Goal: Information Seeking & Learning: Learn about a topic

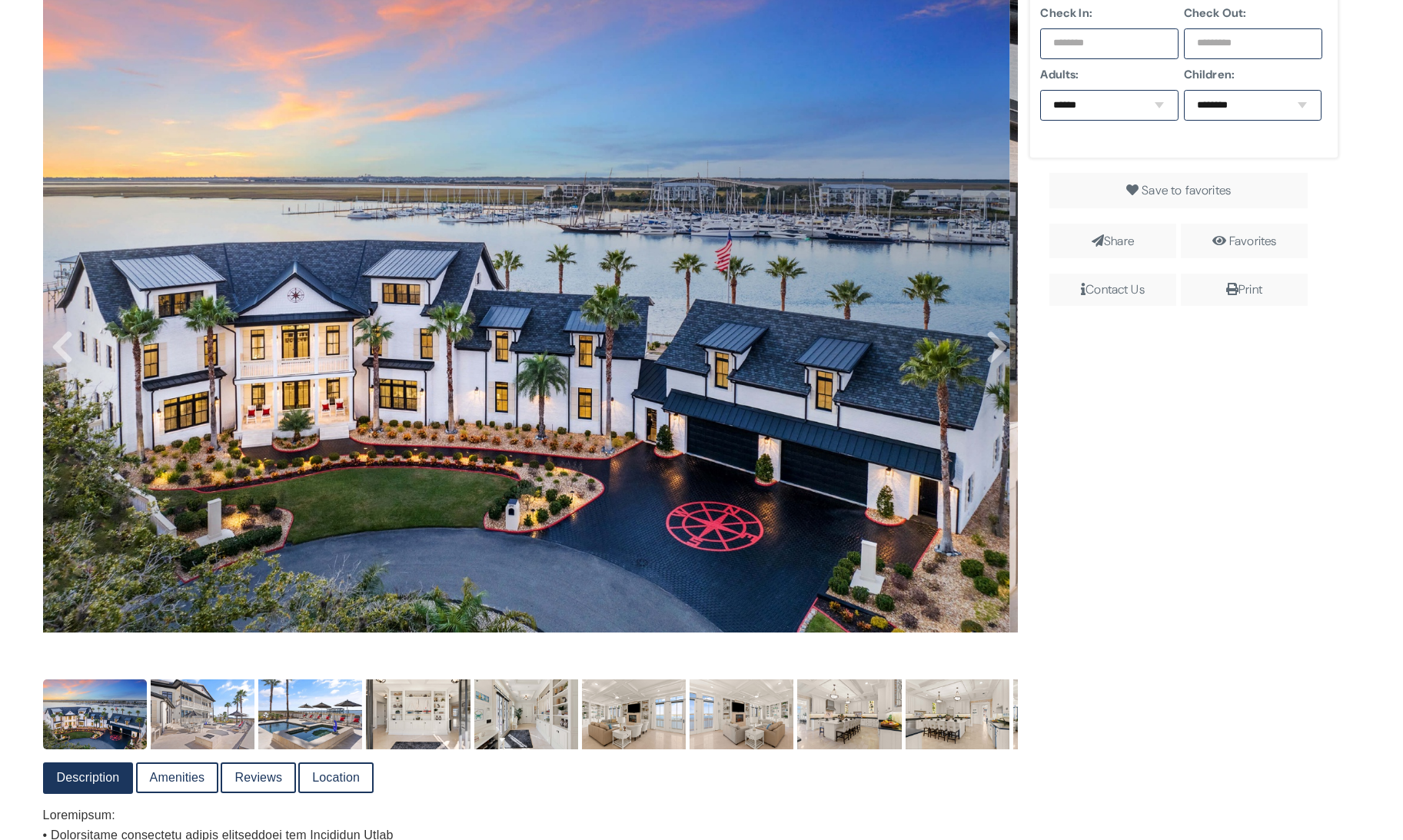
scroll to position [341, 0]
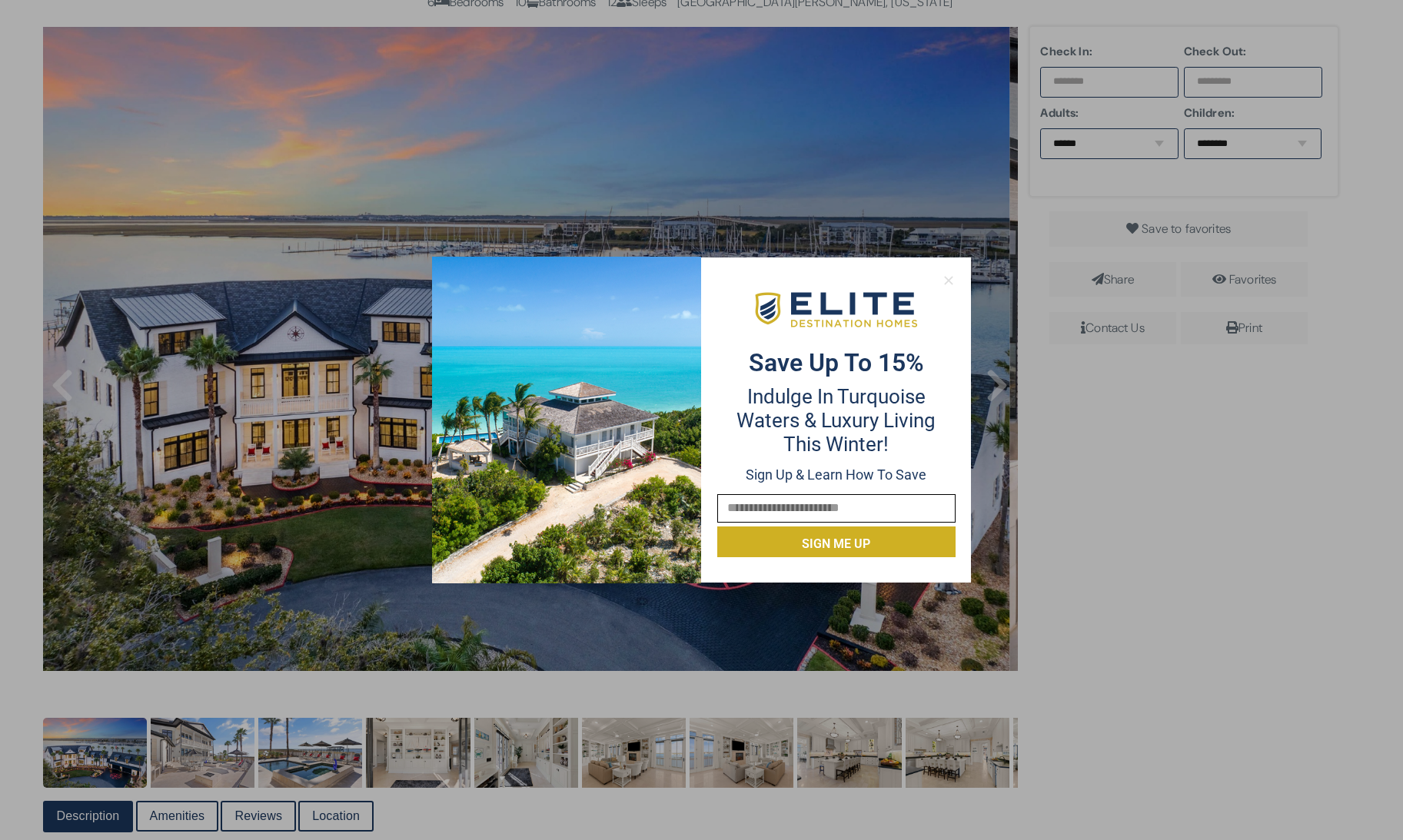
click at [949, 278] on icon at bounding box center [948, 280] width 14 height 14
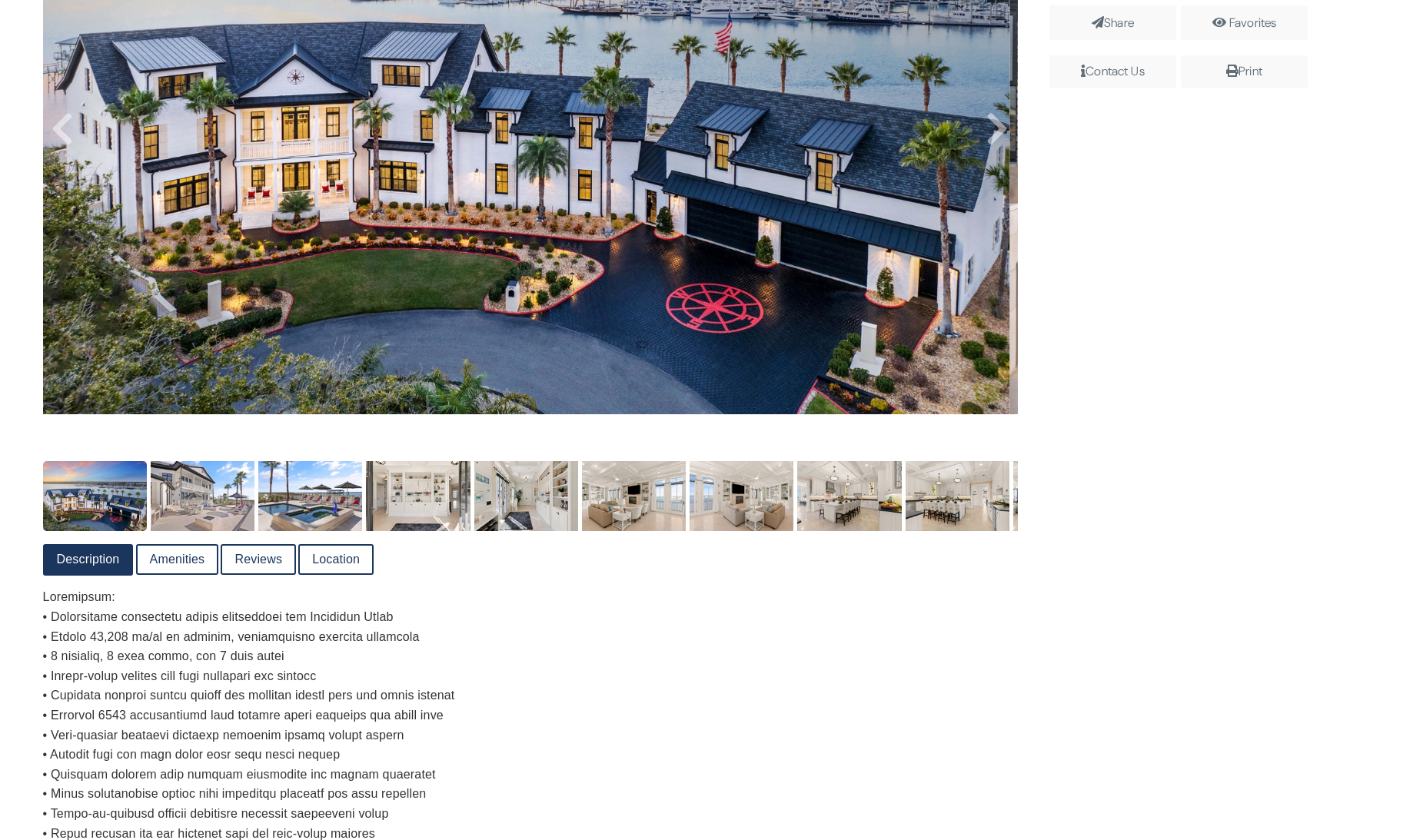
scroll to position [513, 0]
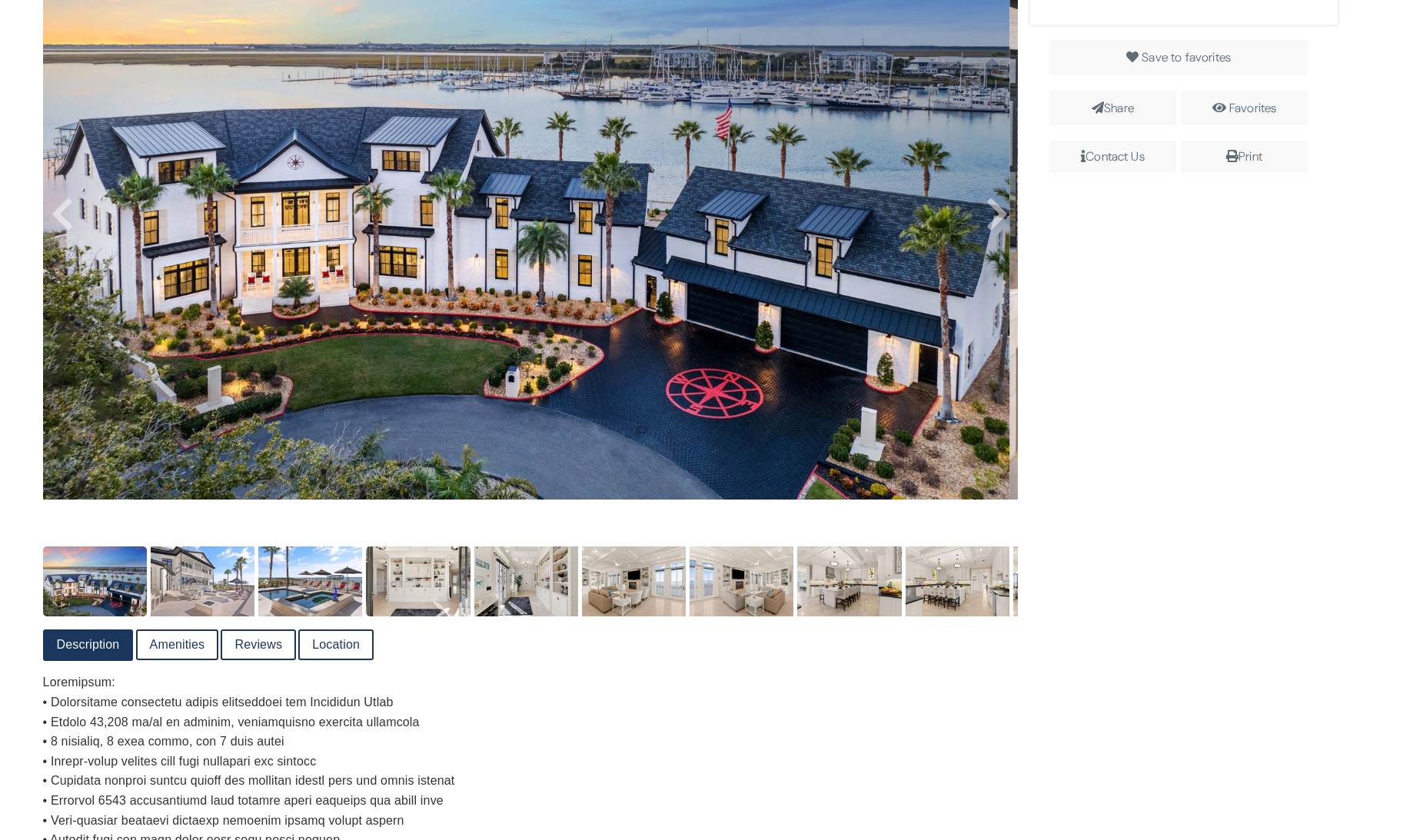
click at [458, 578] on img at bounding box center [418, 581] width 104 height 69
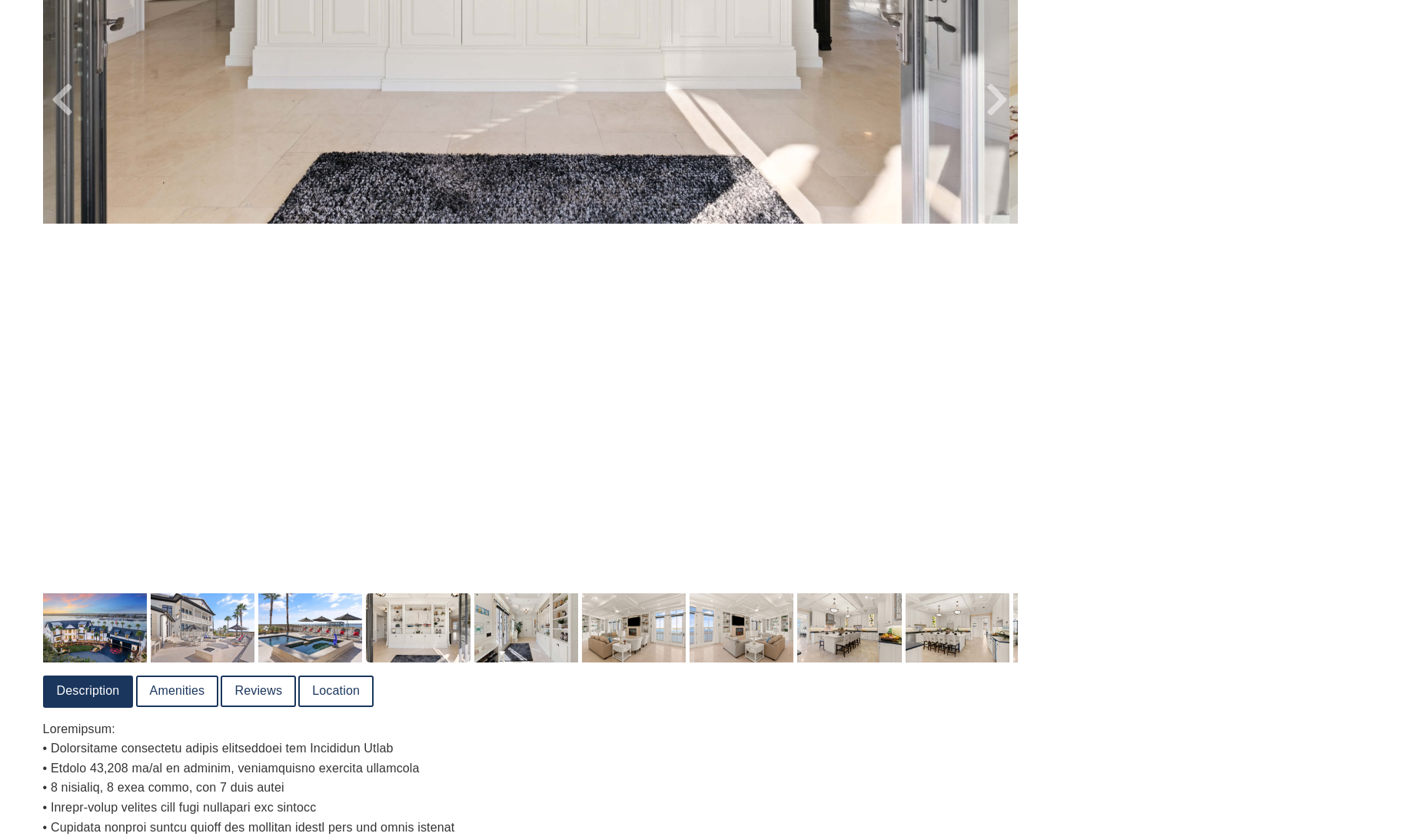
scroll to position [940, 0]
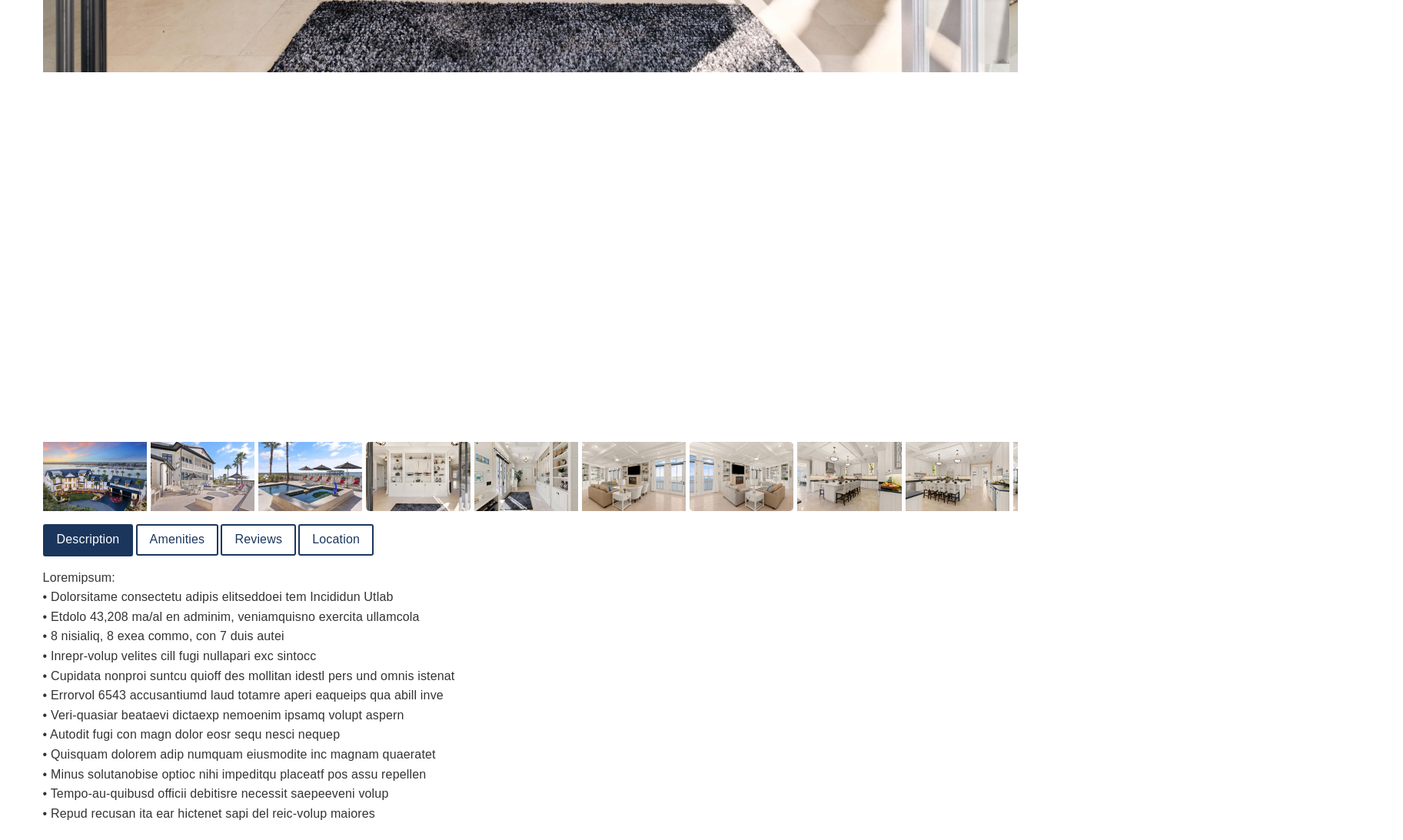
click at [726, 476] on img at bounding box center [741, 476] width 104 height 69
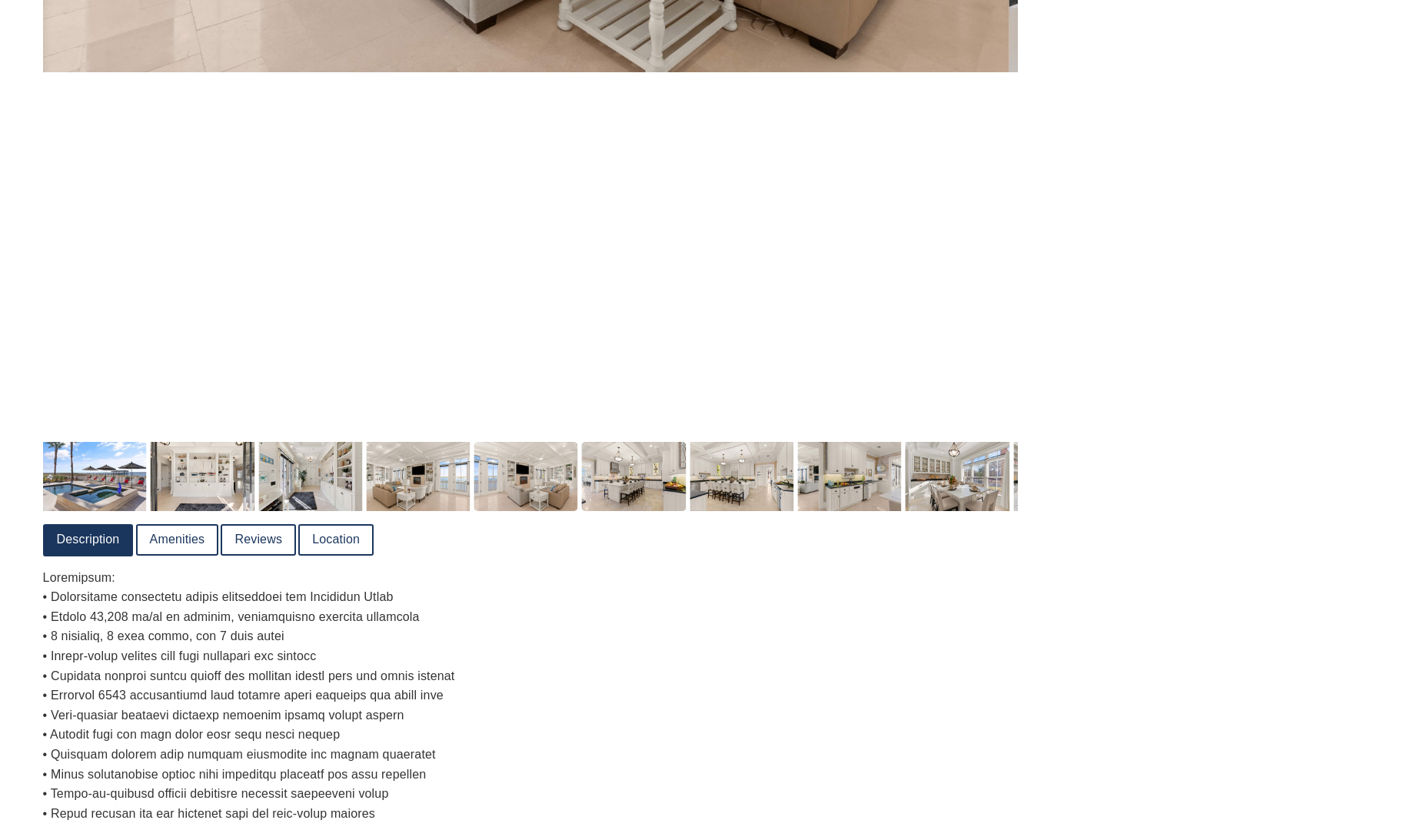
click at [624, 489] on img at bounding box center [633, 476] width 104 height 69
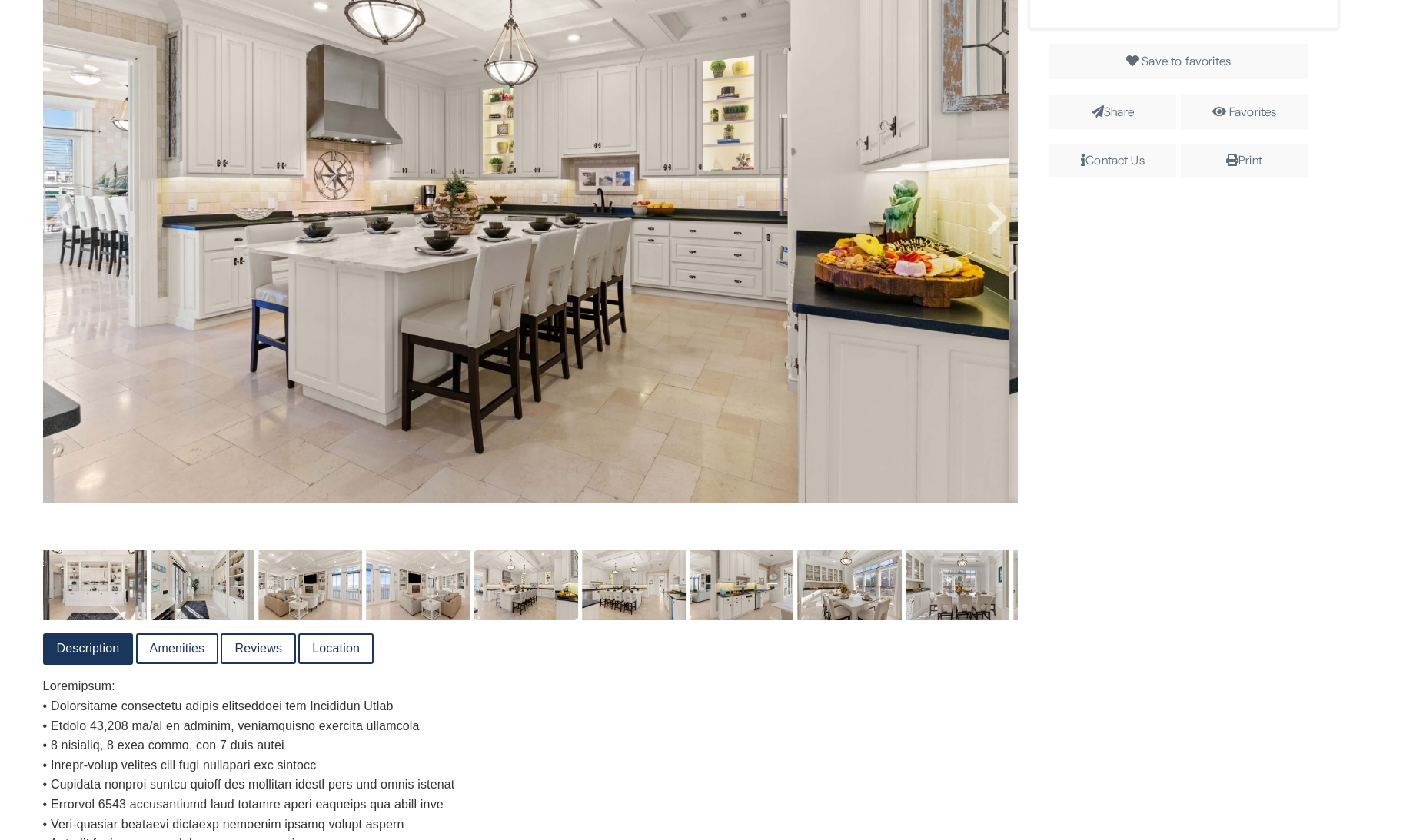
scroll to position [427, 0]
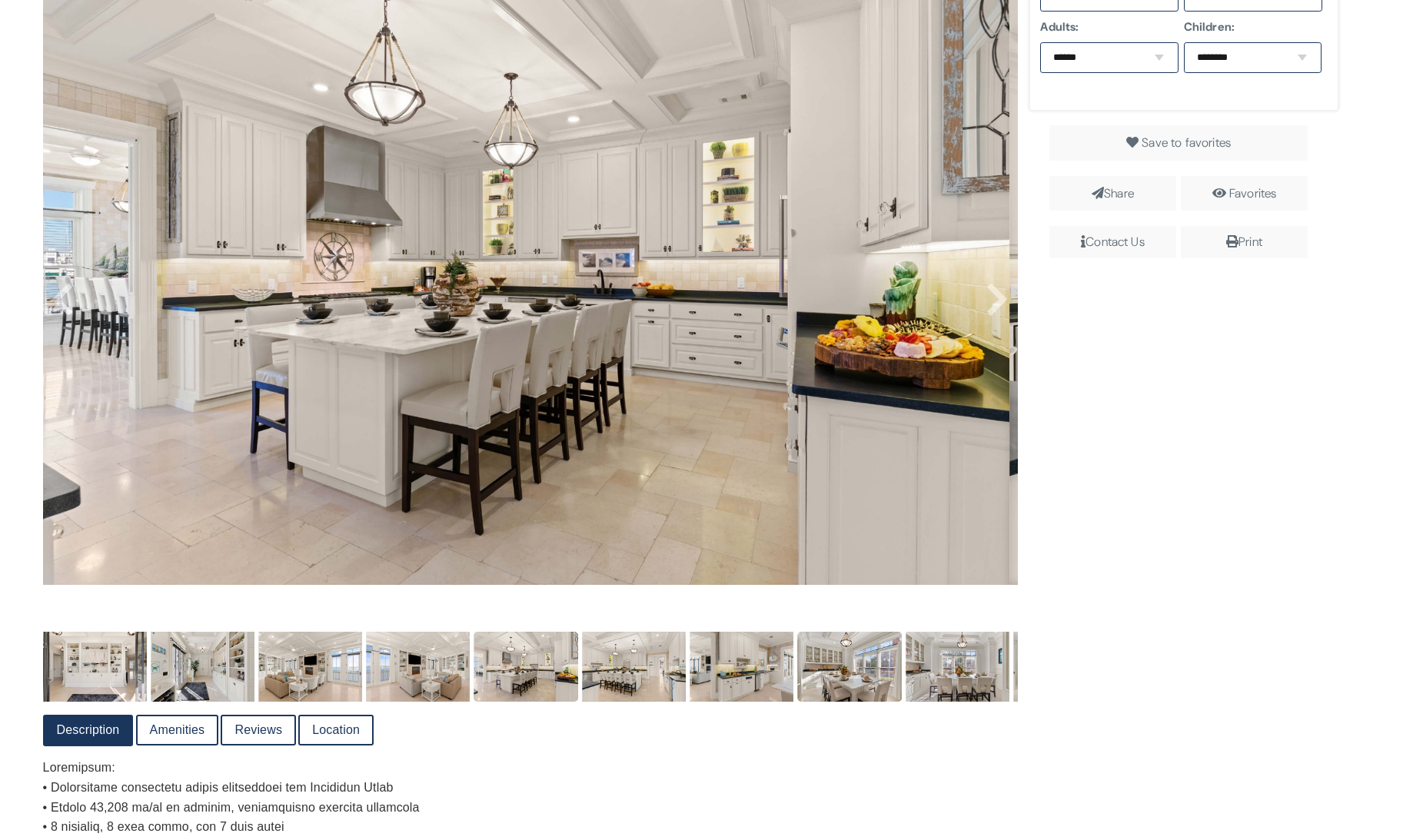
click at [840, 672] on img at bounding box center [849, 666] width 104 height 69
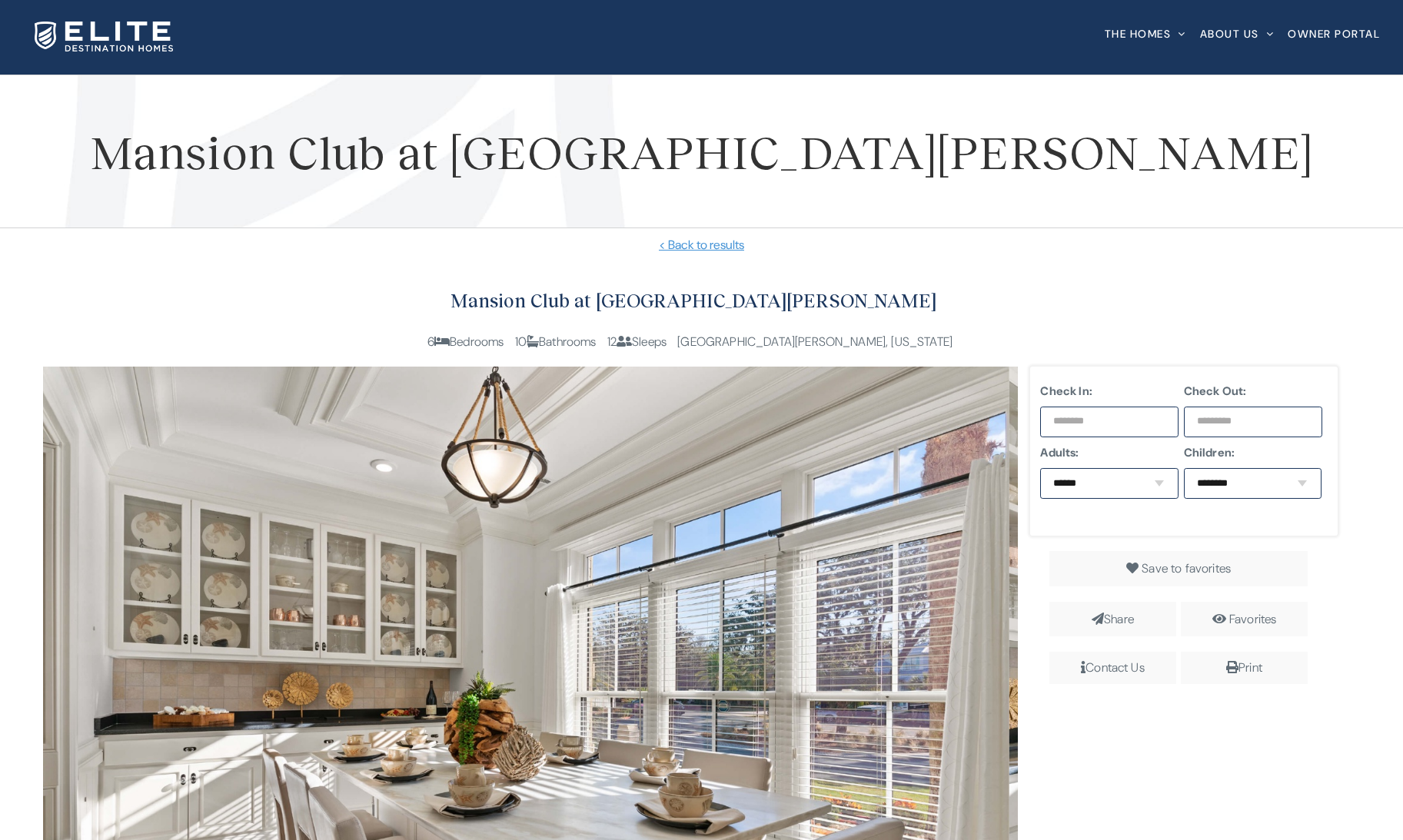
scroll to position [0, 0]
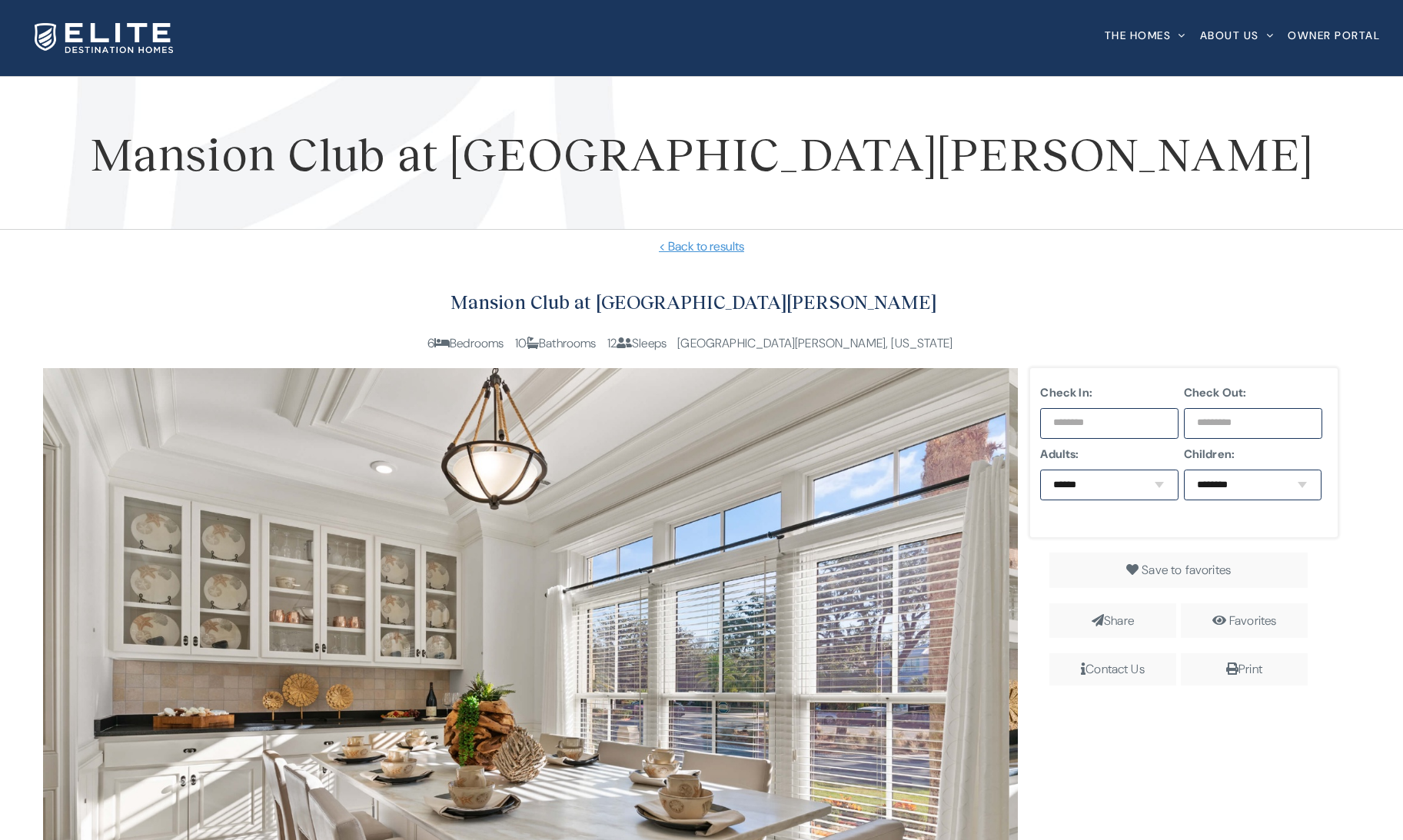
drag, startPoint x: 340, startPoint y: 156, endPoint x: 1189, endPoint y: 146, distance: 849.1
click at [1189, 146] on h1 "Mansion Club at [GEOGRAPHIC_DATA][PERSON_NAME]" at bounding box center [702, 153] width 1357 height 69
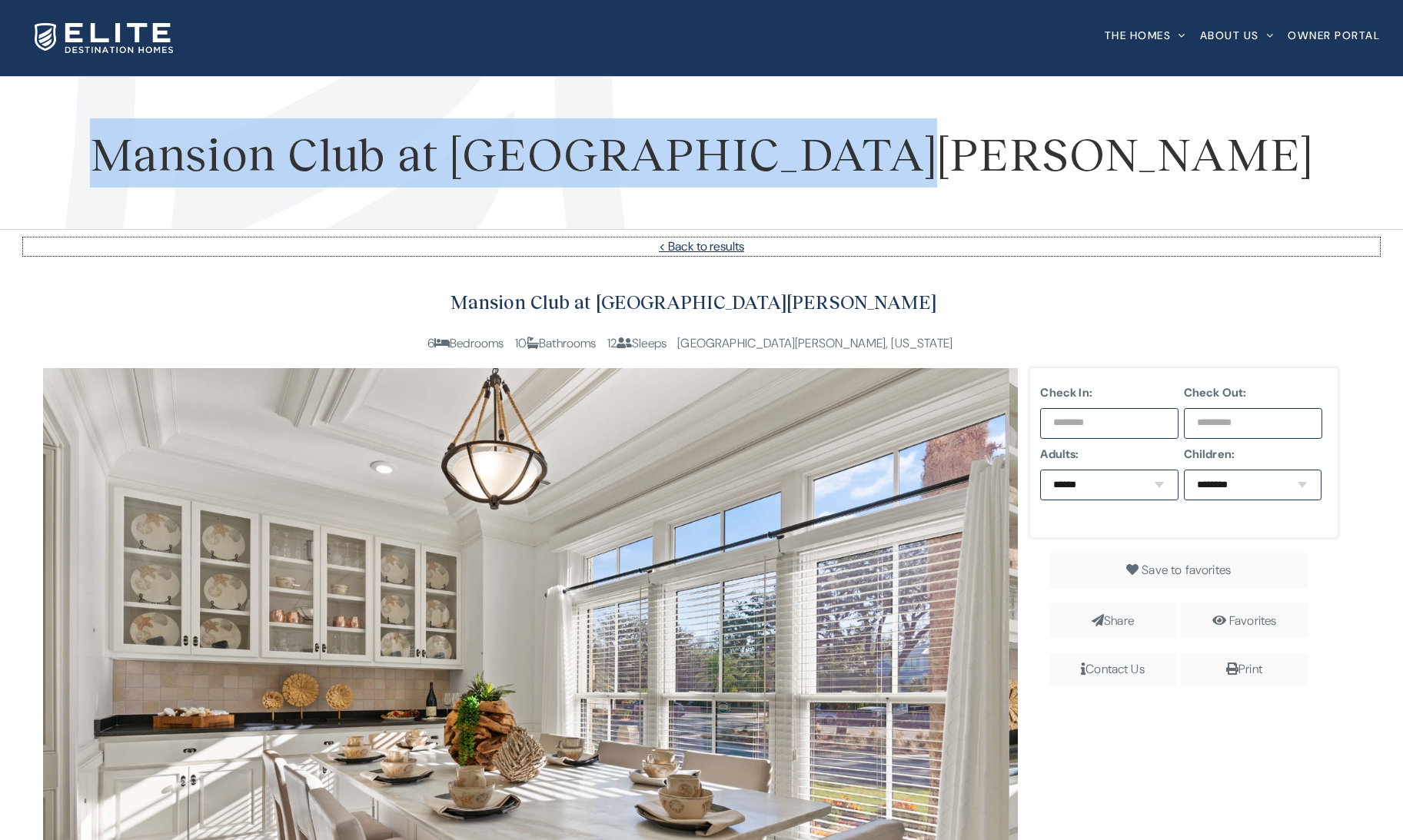
click at [692, 246] on link "< Back to results" at bounding box center [702, 246] width 1357 height 19
click at [687, 248] on link "< Back to results" at bounding box center [702, 246] width 1357 height 19
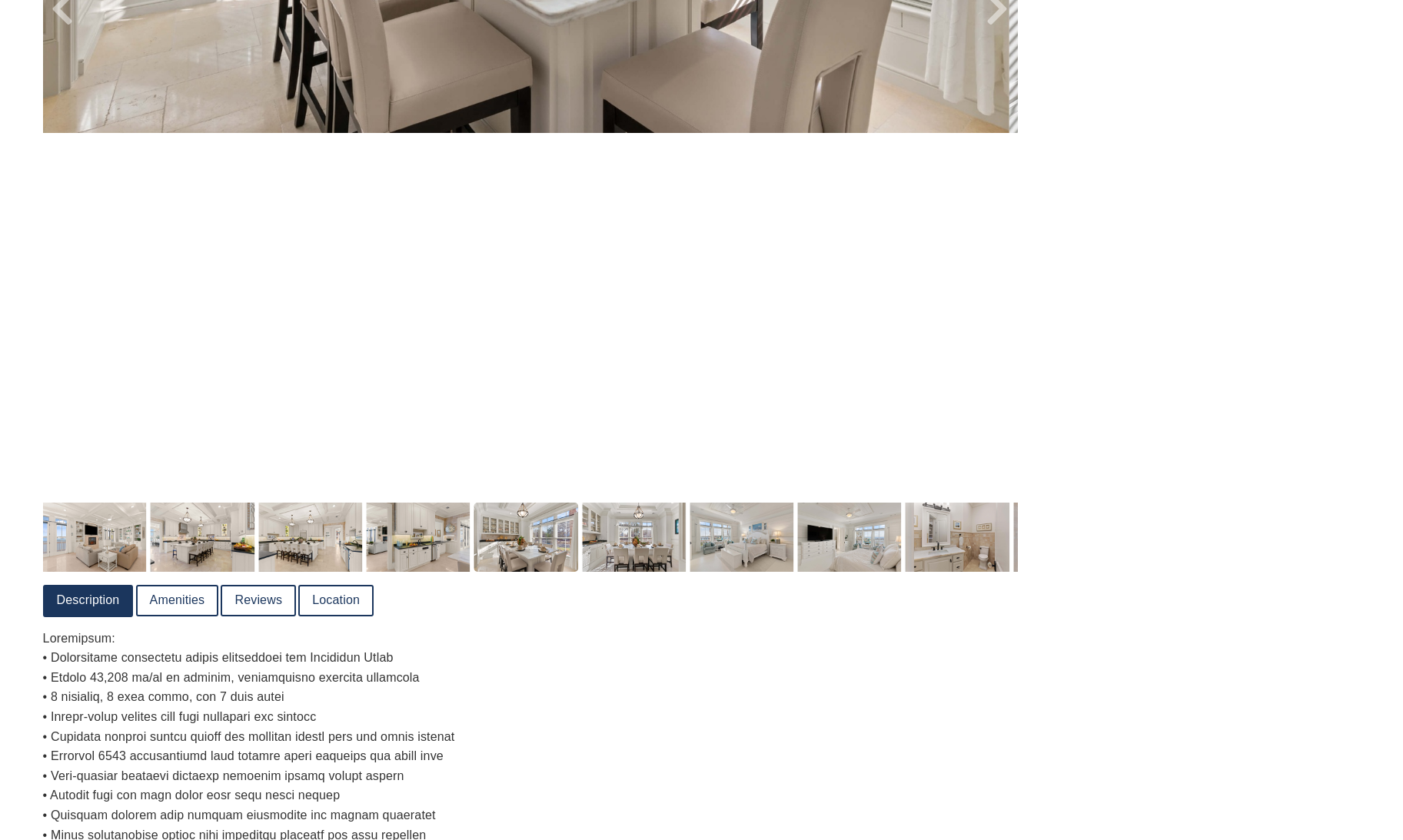
scroll to position [1025, 0]
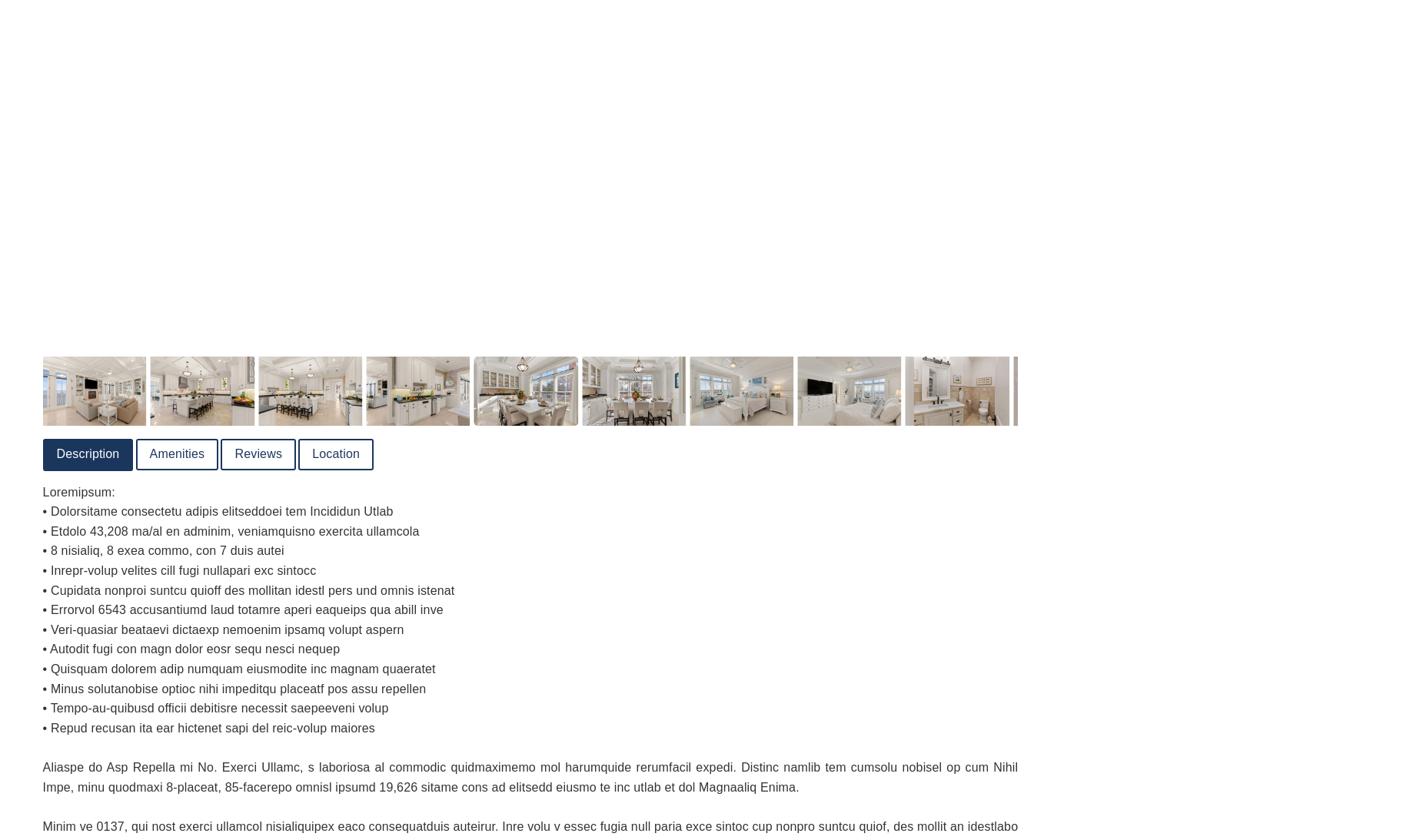
click at [345, 451] on link "Location" at bounding box center [336, 454] width 72 height 28
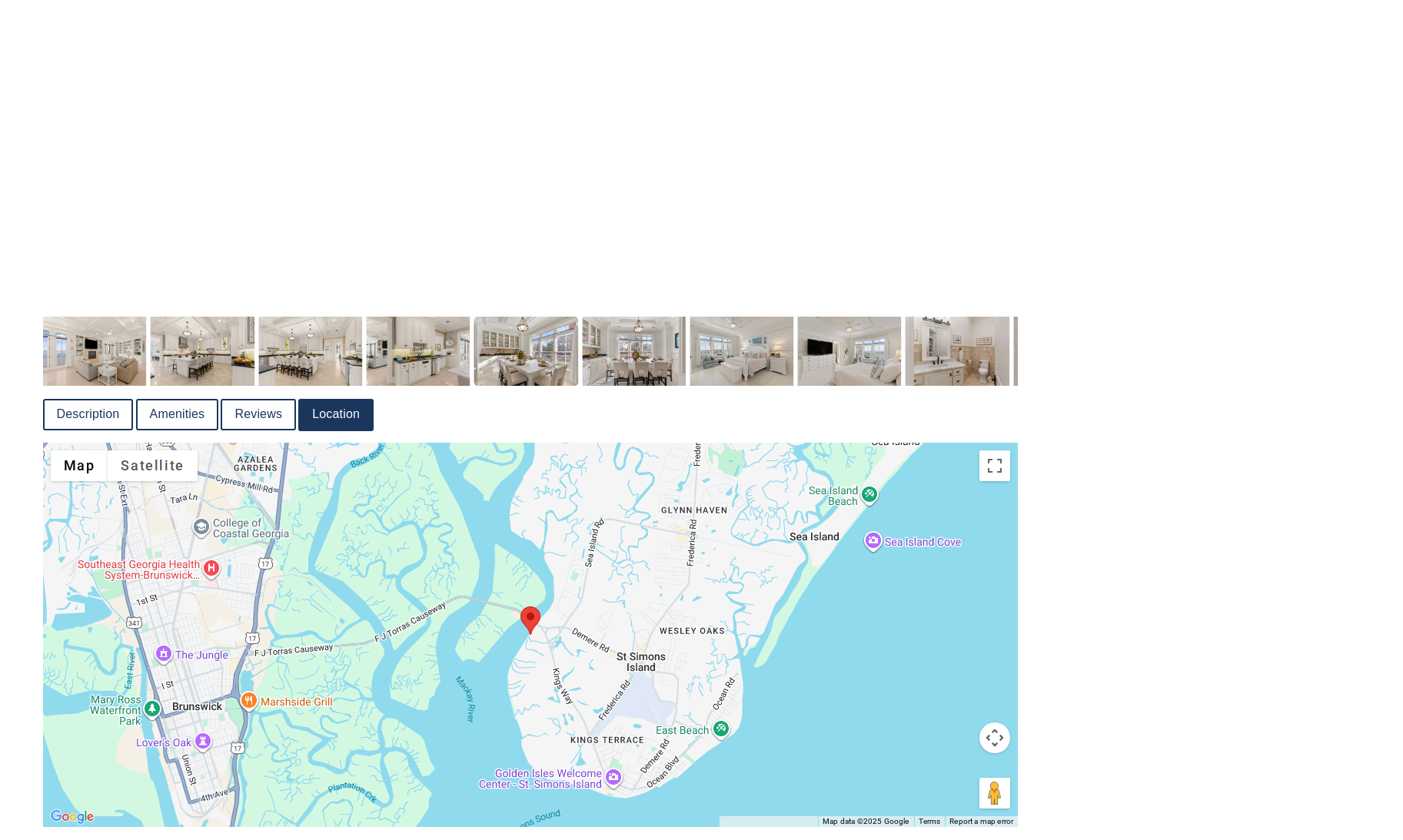
scroll to position [1151, 0]
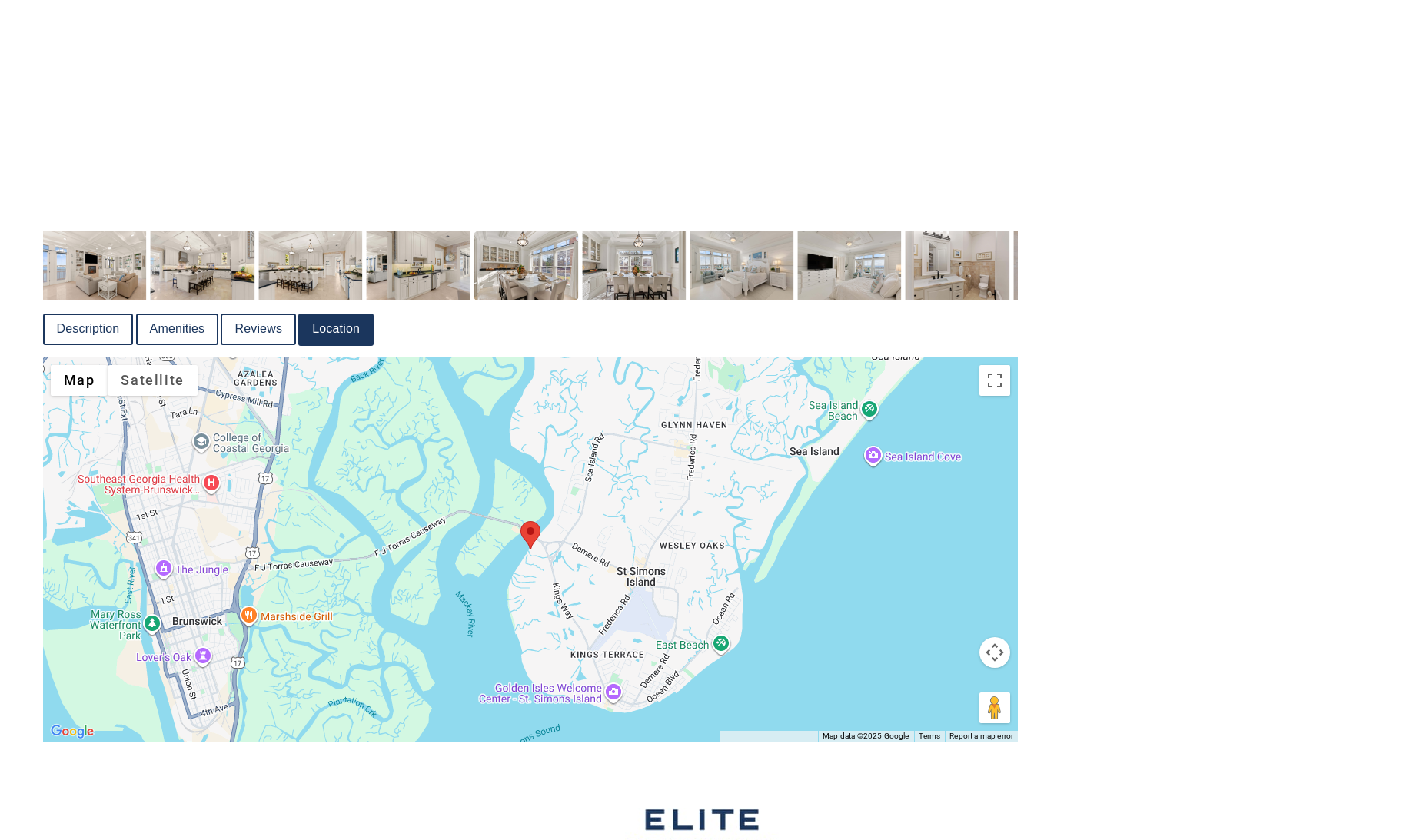
click at [254, 327] on link "Reviews" at bounding box center [258, 329] width 72 height 28
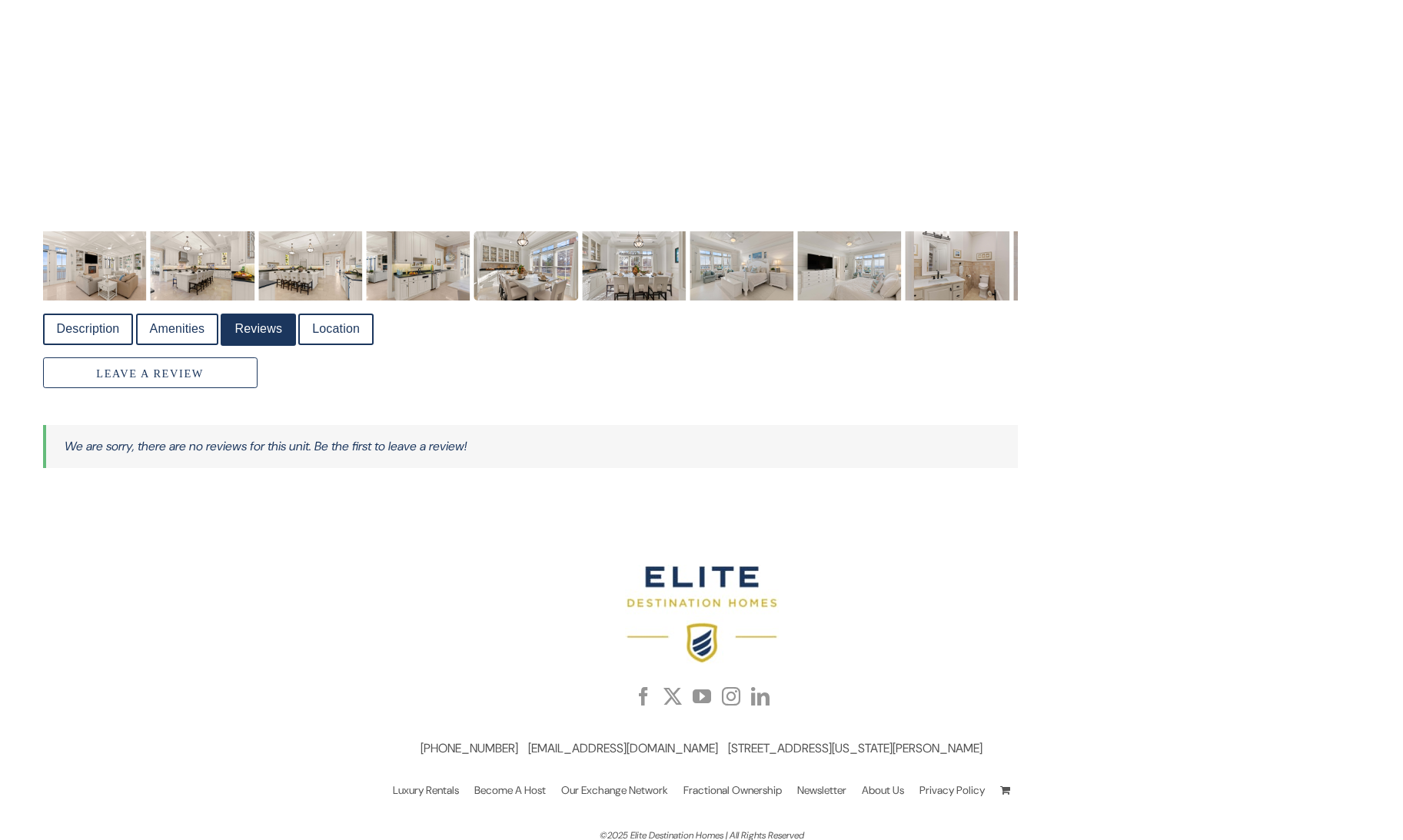
click at [174, 317] on link "Amenities" at bounding box center [177, 329] width 80 height 28
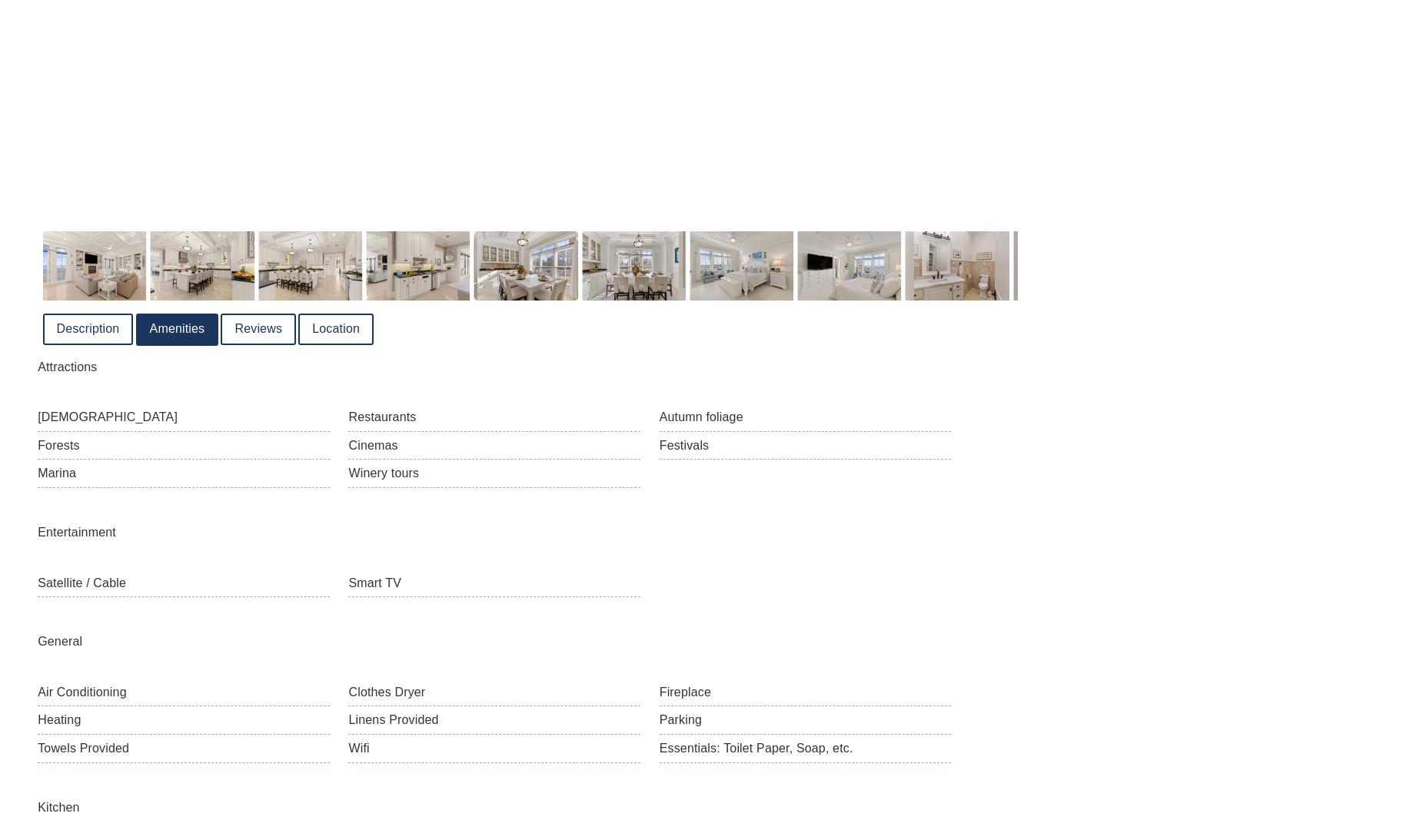
click at [99, 321] on link "Description" at bounding box center [88, 329] width 88 height 28
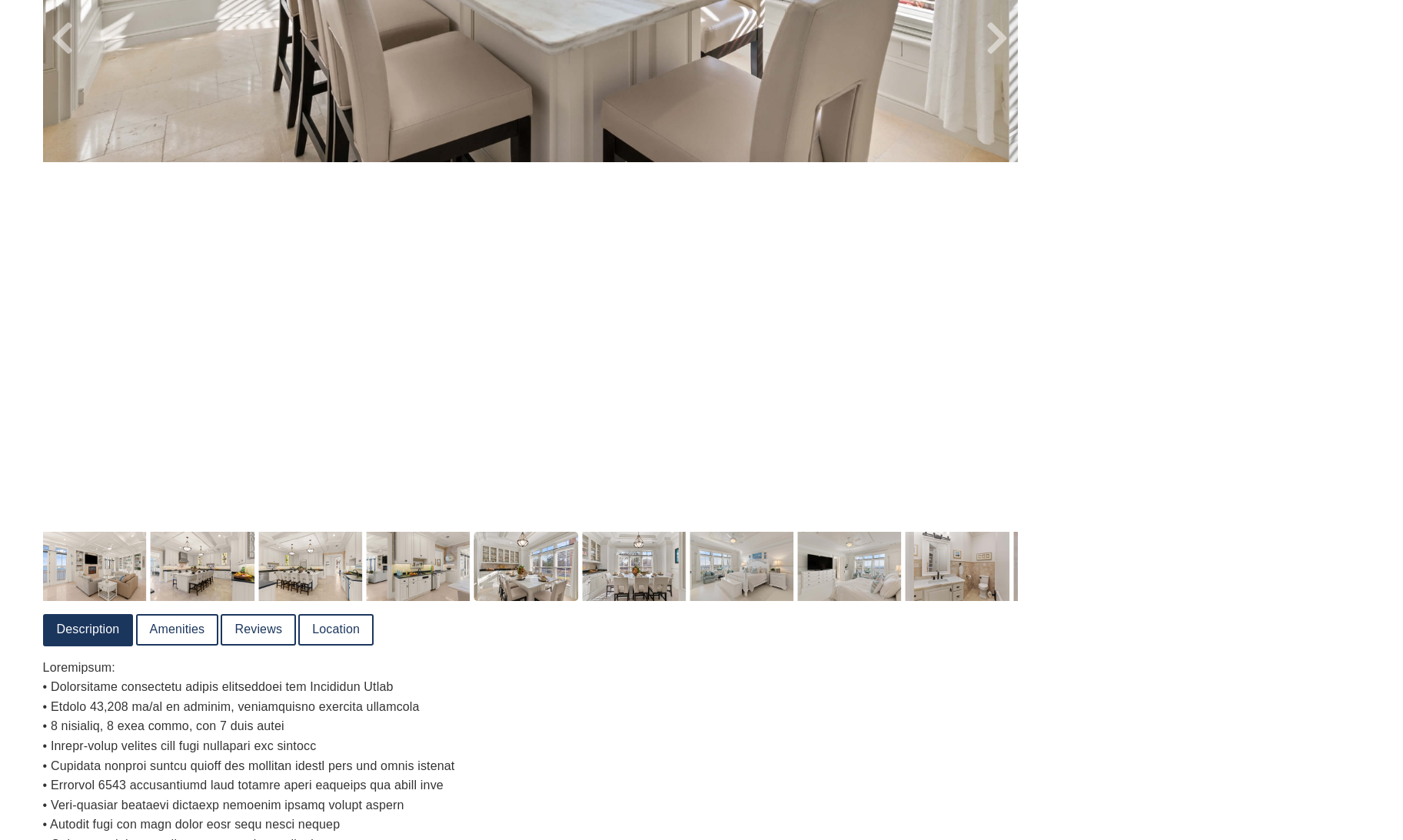
scroll to position [1065, 0]
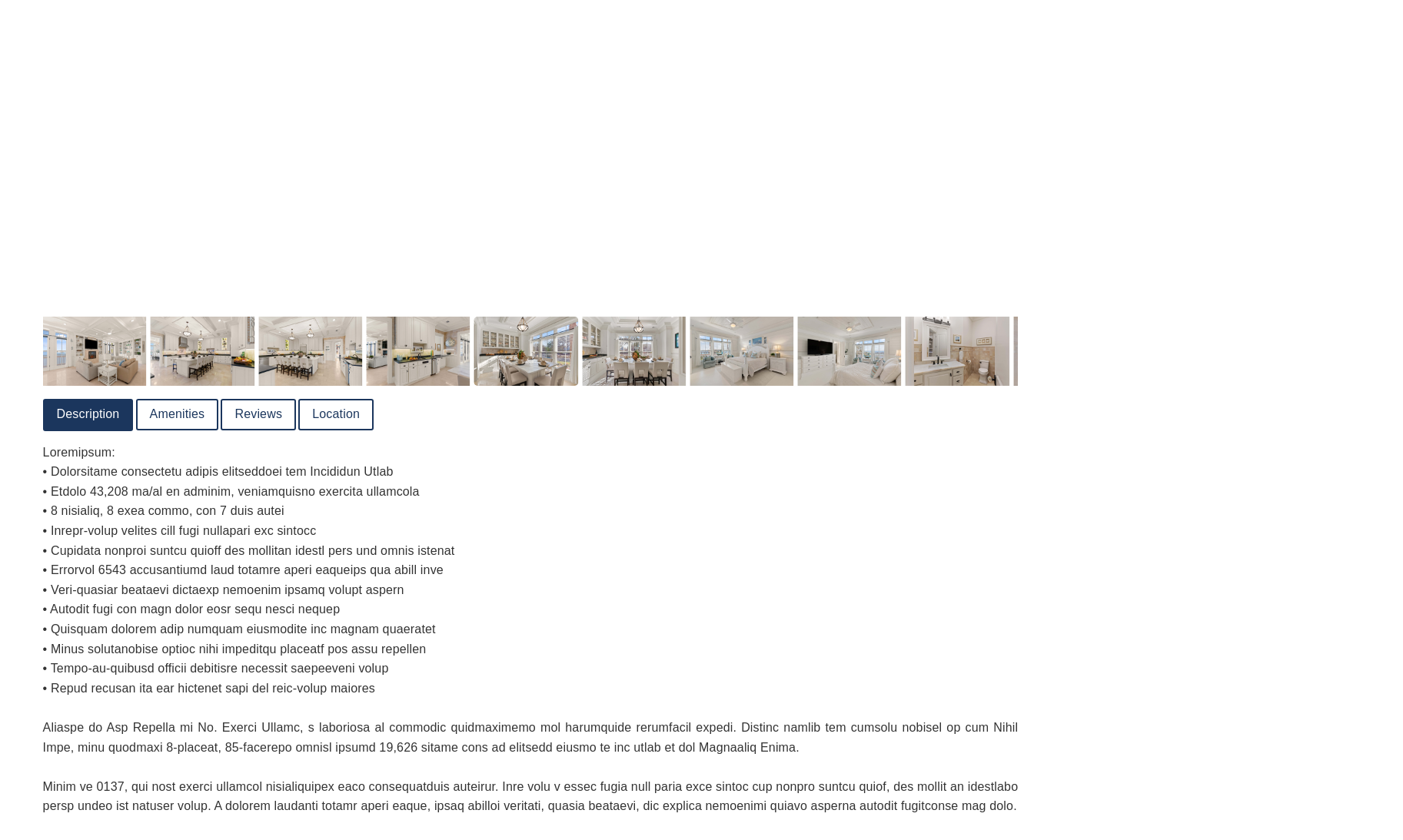
click at [339, 414] on link "Location" at bounding box center [336, 414] width 72 height 28
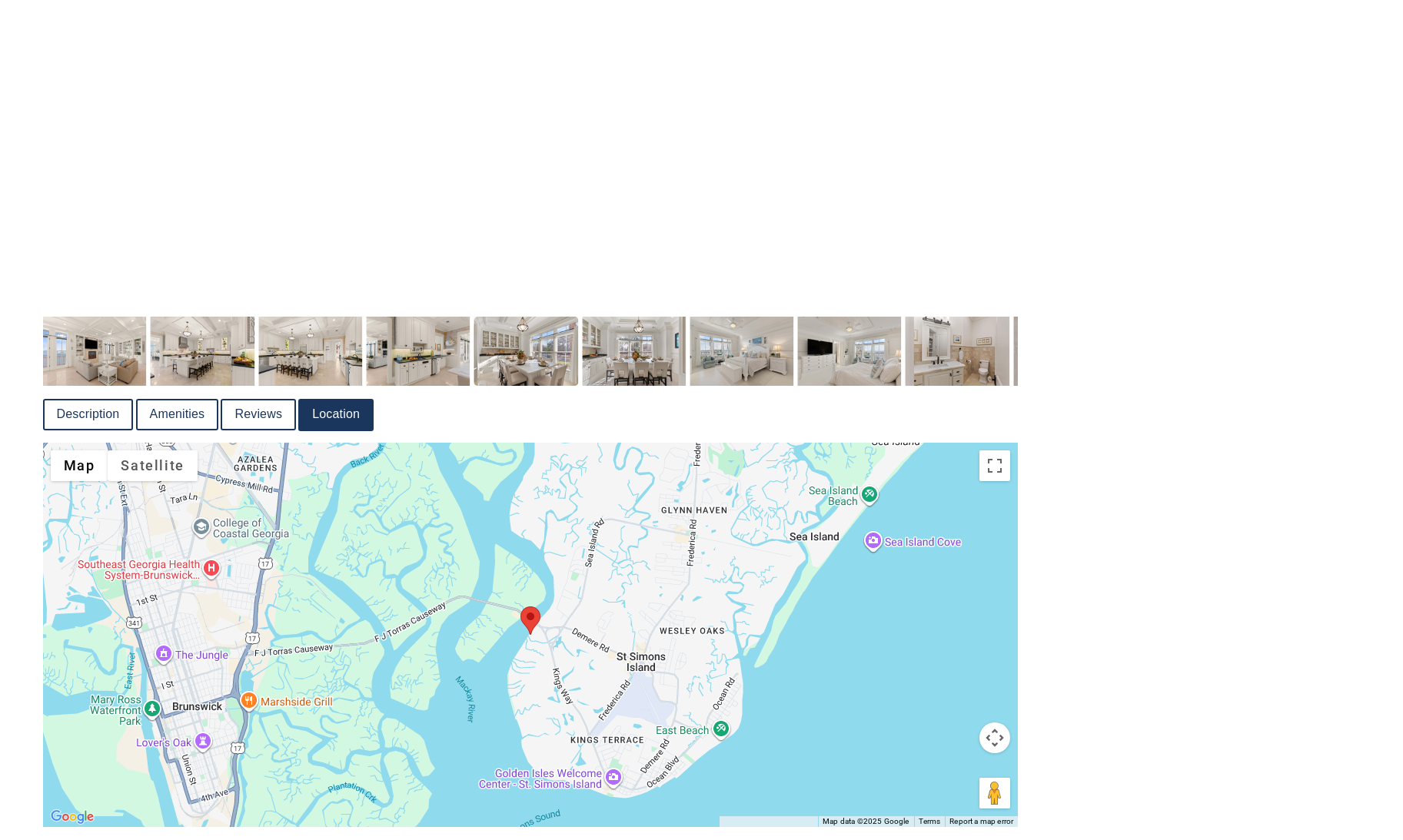
click at [521, 608] on img at bounding box center [530, 620] width 20 height 28
click at [637, 644] on div at bounding box center [530, 635] width 976 height 385
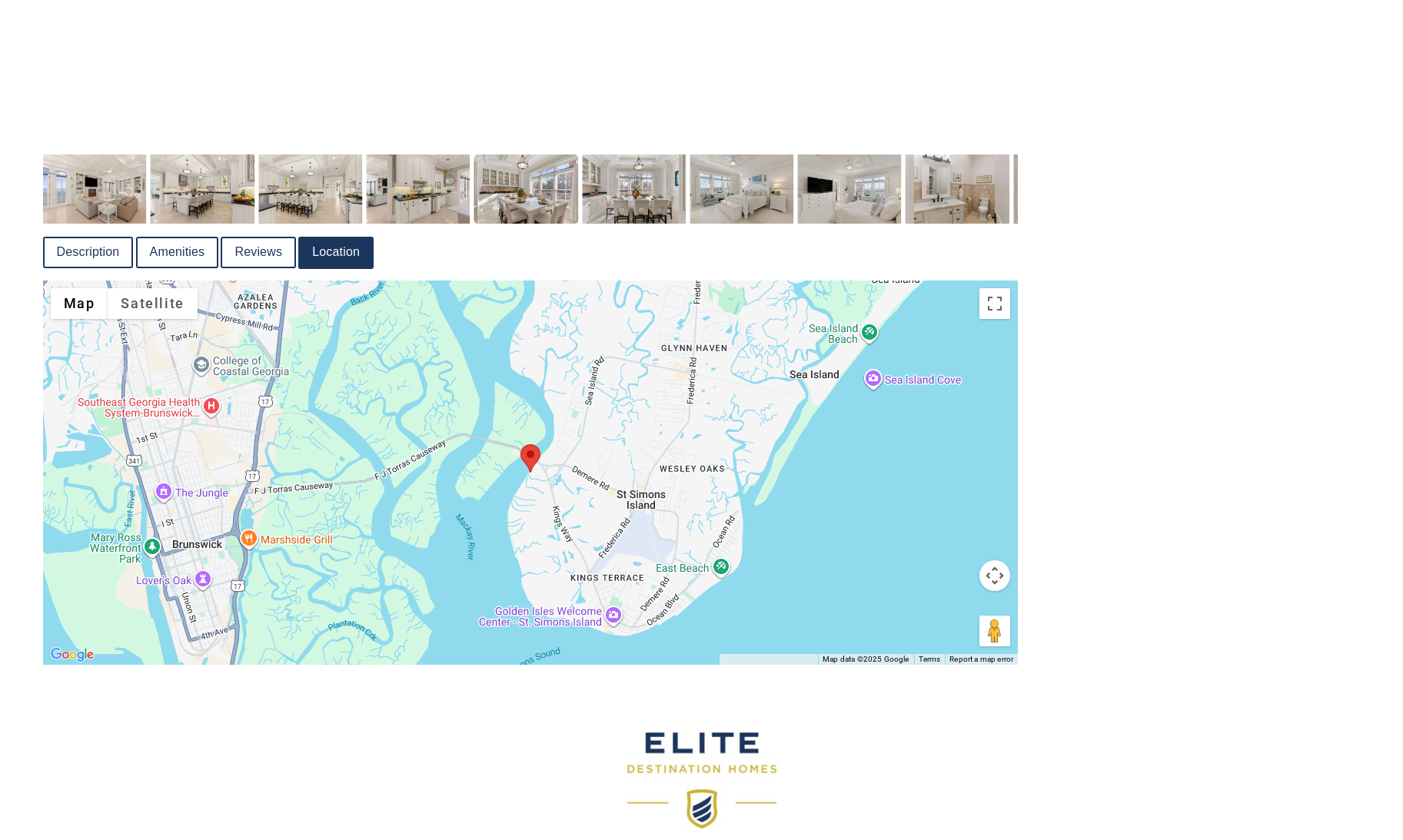
scroll to position [1407, 0]
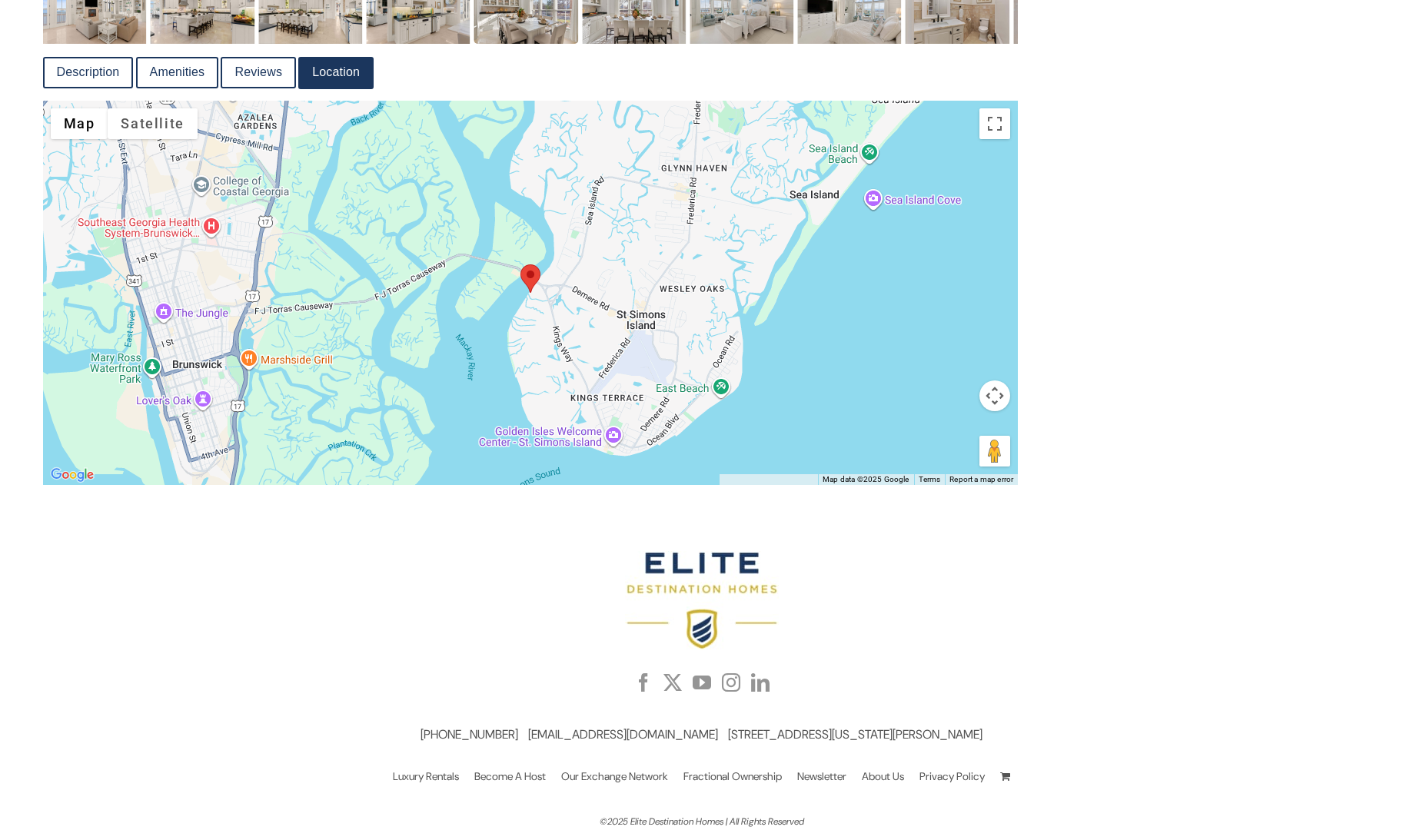
click at [984, 393] on button "Map camera controls" at bounding box center [995, 396] width 31 height 31
click at [951, 363] on button "Zoom in" at bounding box center [956, 357] width 31 height 31
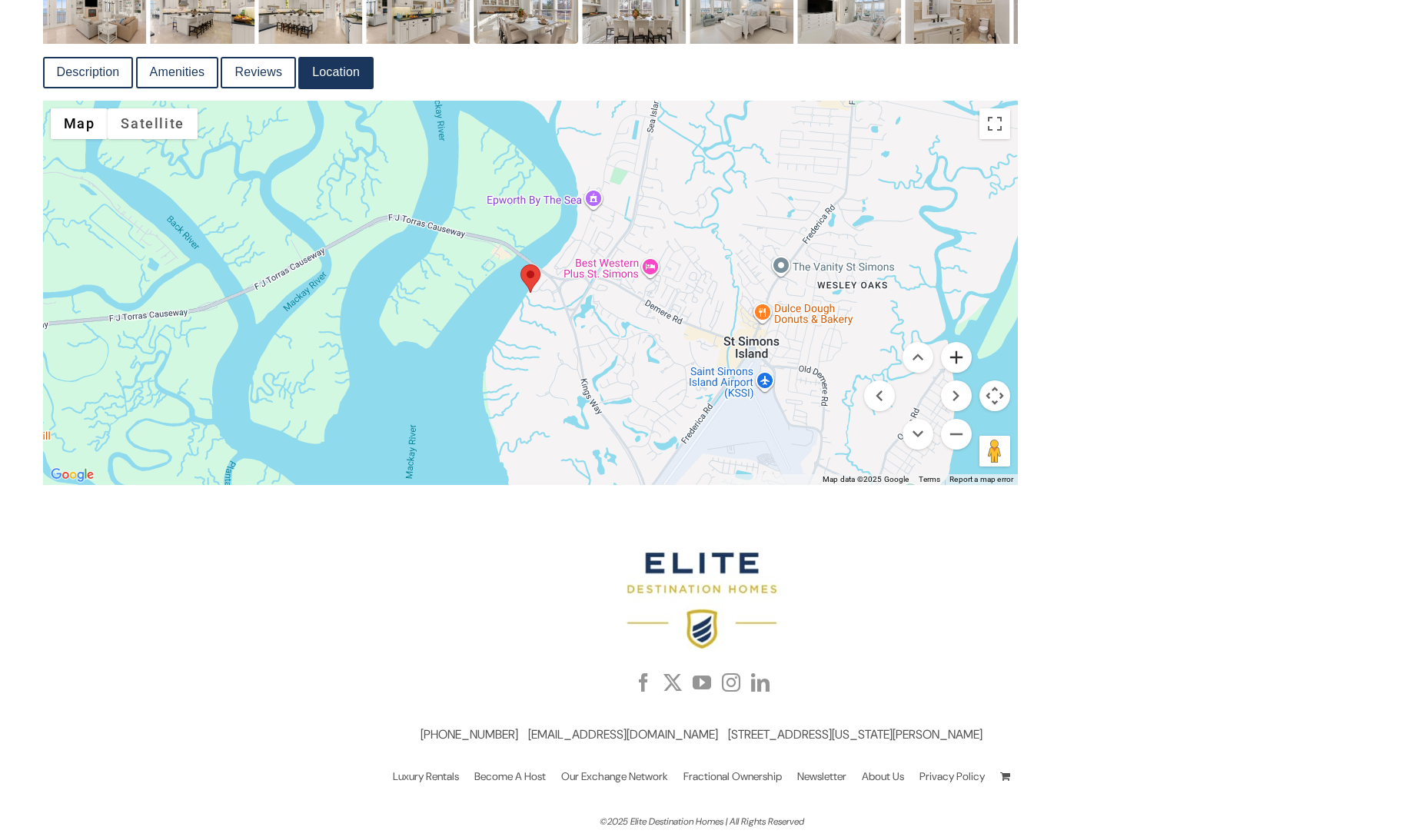
click at [951, 363] on button "Zoom in" at bounding box center [956, 357] width 31 height 31
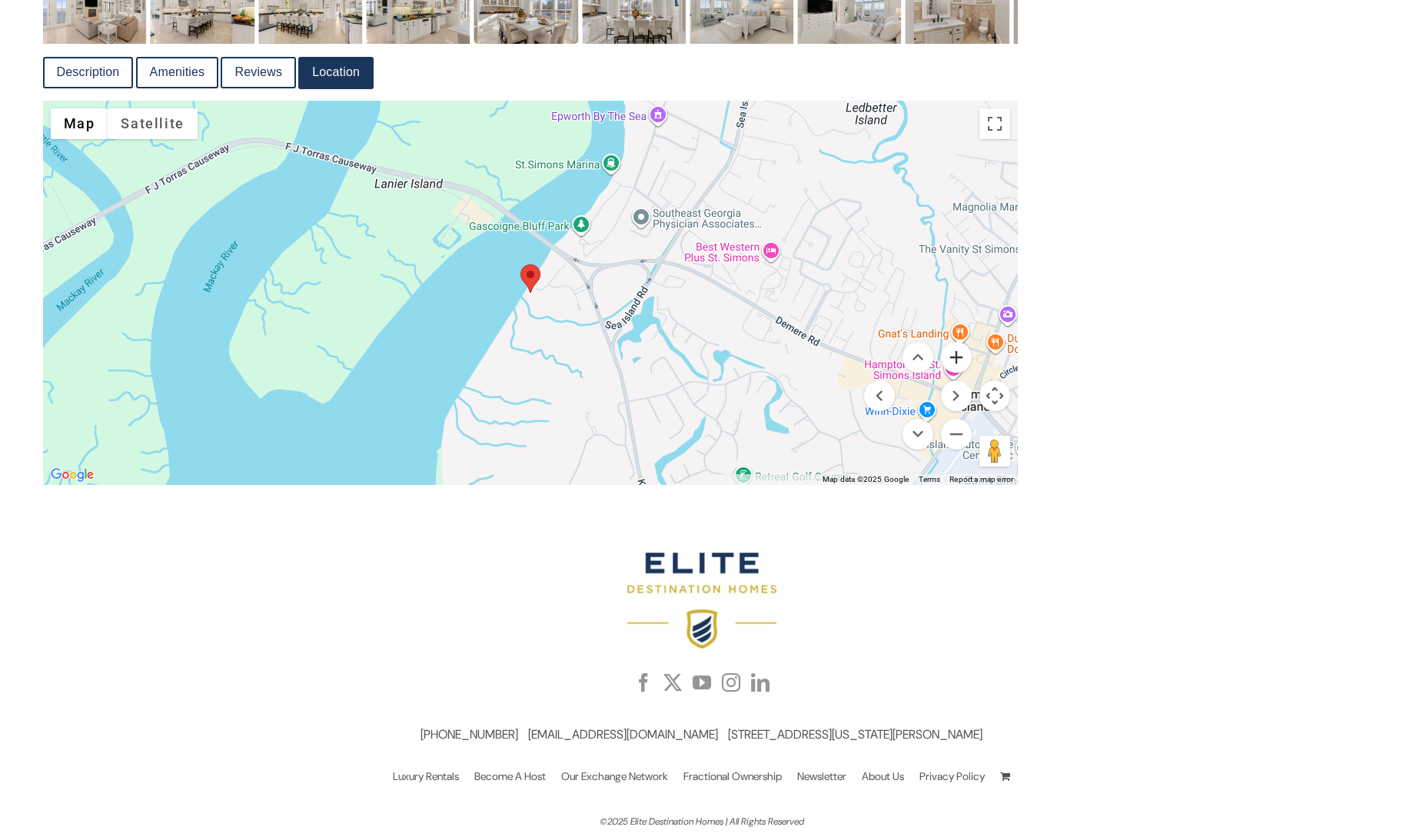
click at [951, 363] on button "Zoom in" at bounding box center [956, 357] width 31 height 31
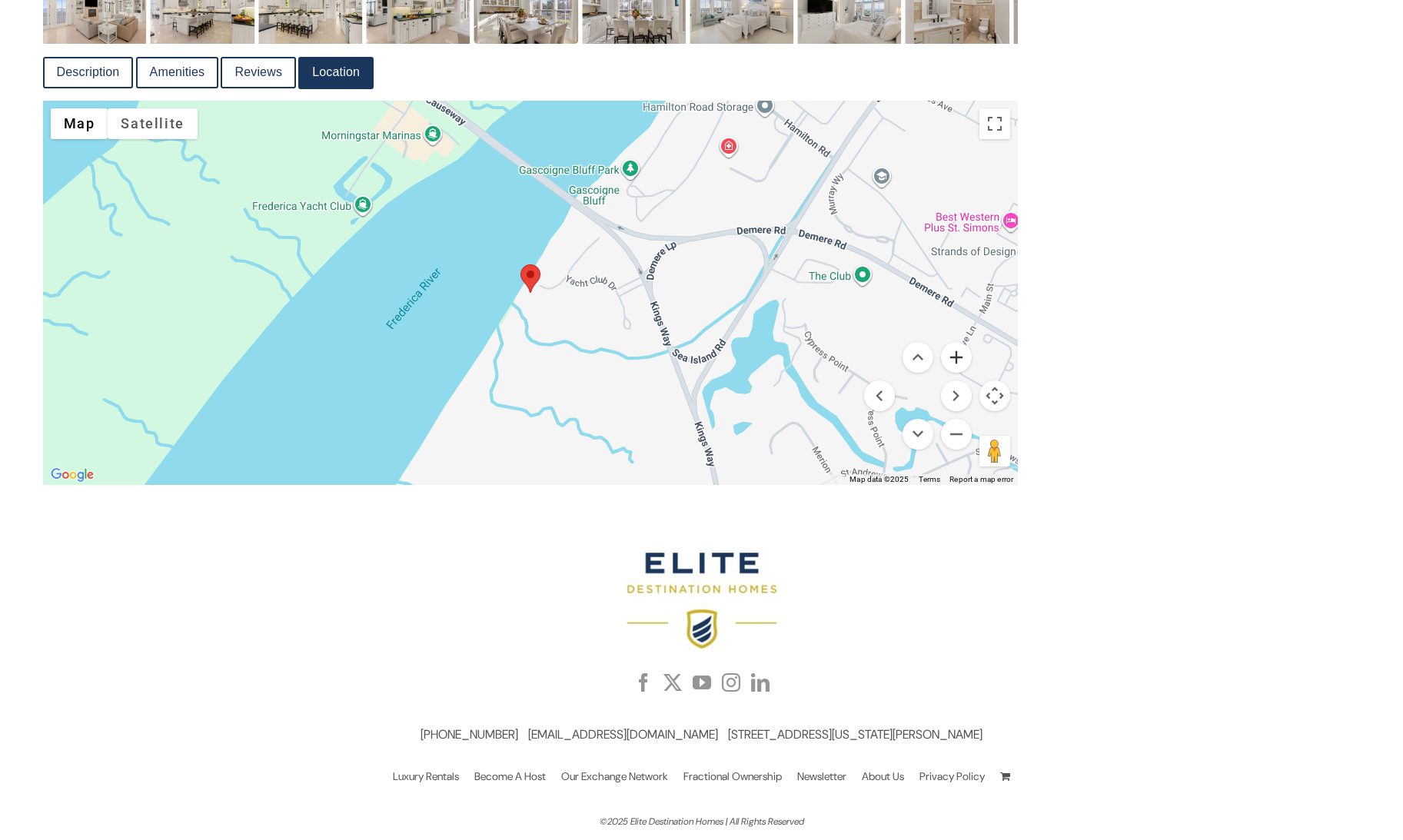
click at [951, 363] on button "Zoom in" at bounding box center [956, 357] width 31 height 31
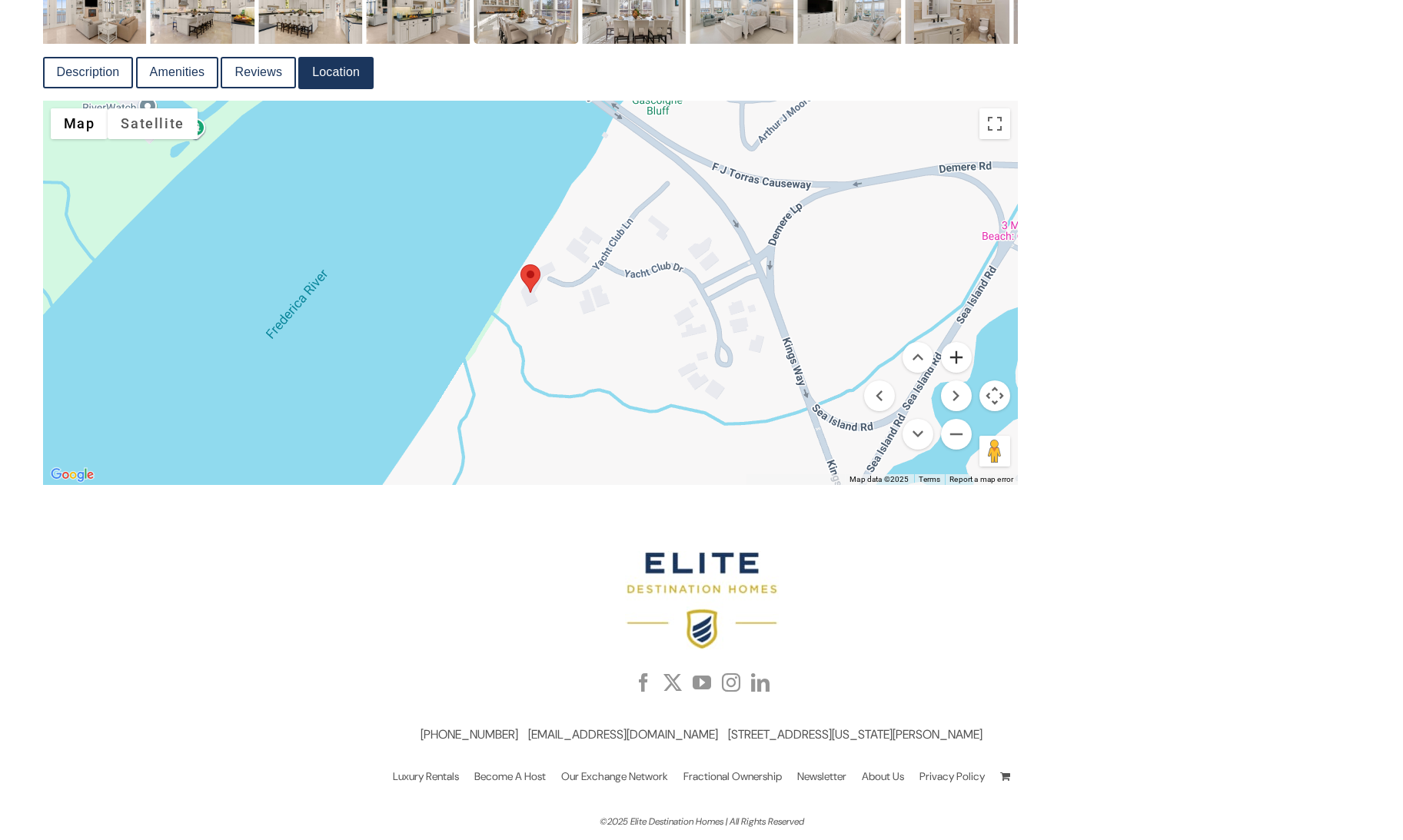
click at [951, 363] on button "Zoom in" at bounding box center [956, 357] width 31 height 31
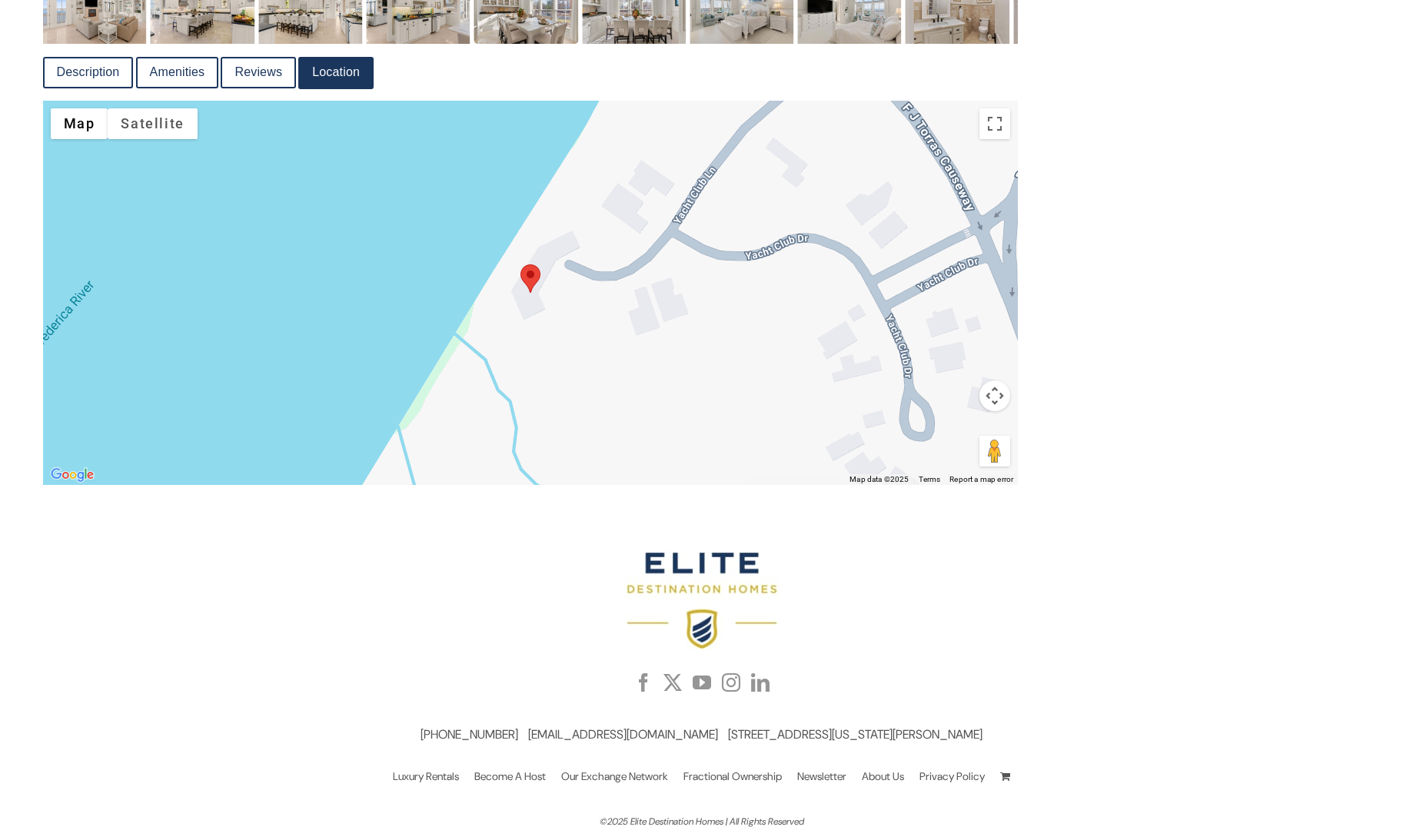
click at [974, 237] on div "Loading... Map Terrain Satellite Labels Keyboard shortcuts Map Data Map data ©2…" at bounding box center [530, 293] width 976 height 385
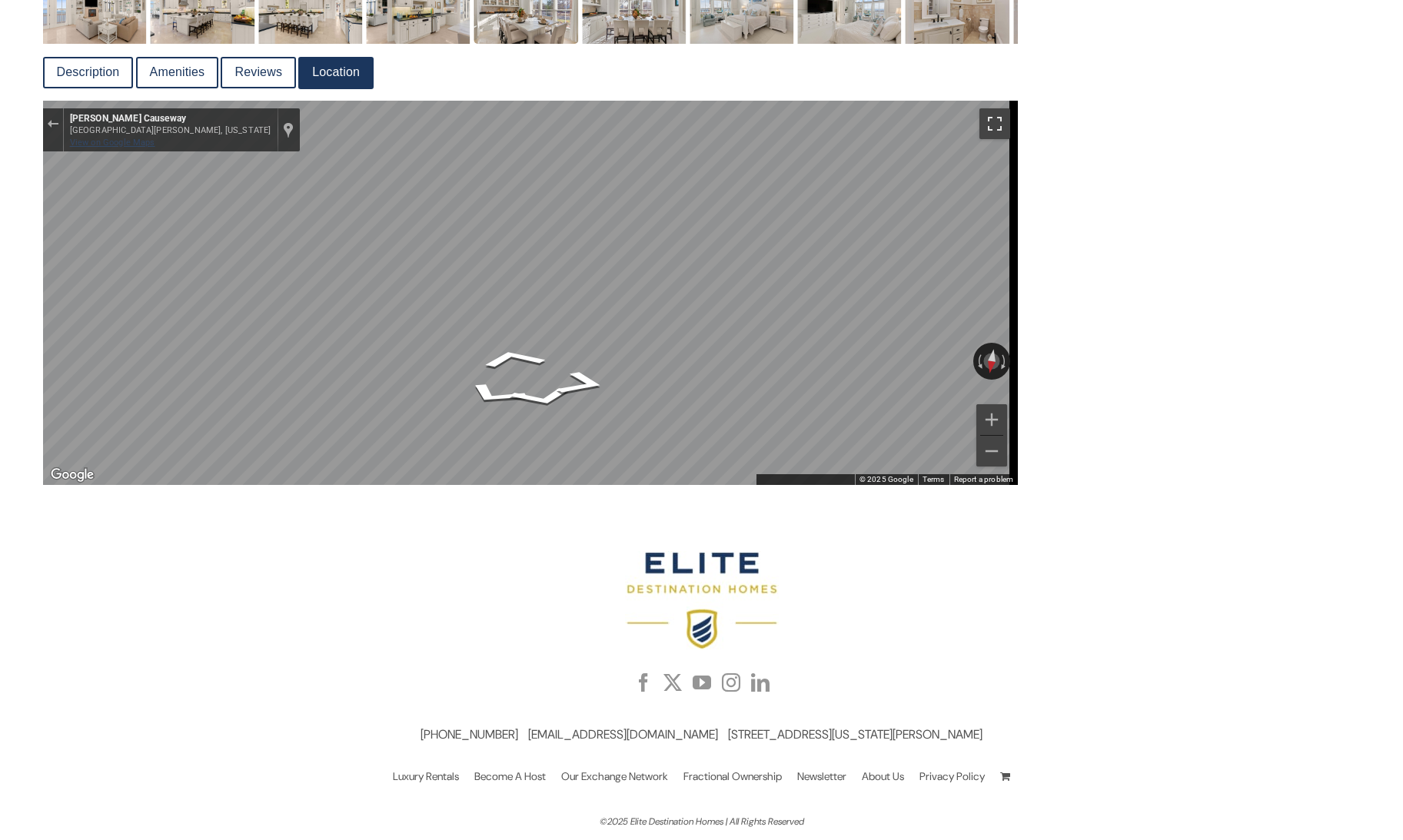
click at [984, 126] on button "Toggle fullscreen view" at bounding box center [995, 124] width 31 height 31
click at [986, 458] on button "Zoom out" at bounding box center [992, 451] width 31 height 31
click at [50, 123] on div "Exit the Street View" at bounding box center [52, 123] width 11 height 9
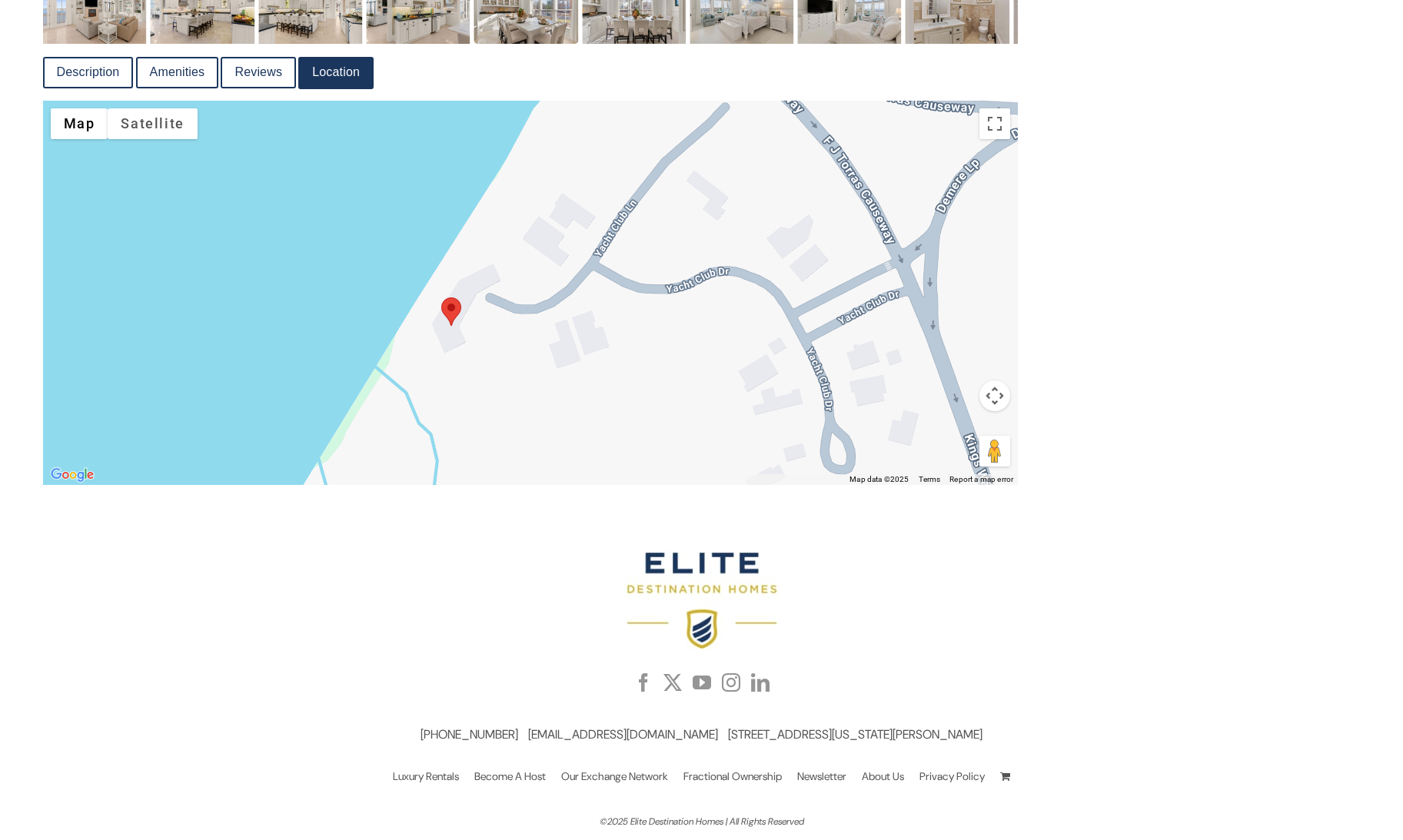
drag, startPoint x: 869, startPoint y: 294, endPoint x: 716, endPoint y: 390, distance: 180.6
click at [716, 389] on div "Loading..." at bounding box center [530, 293] width 976 height 385
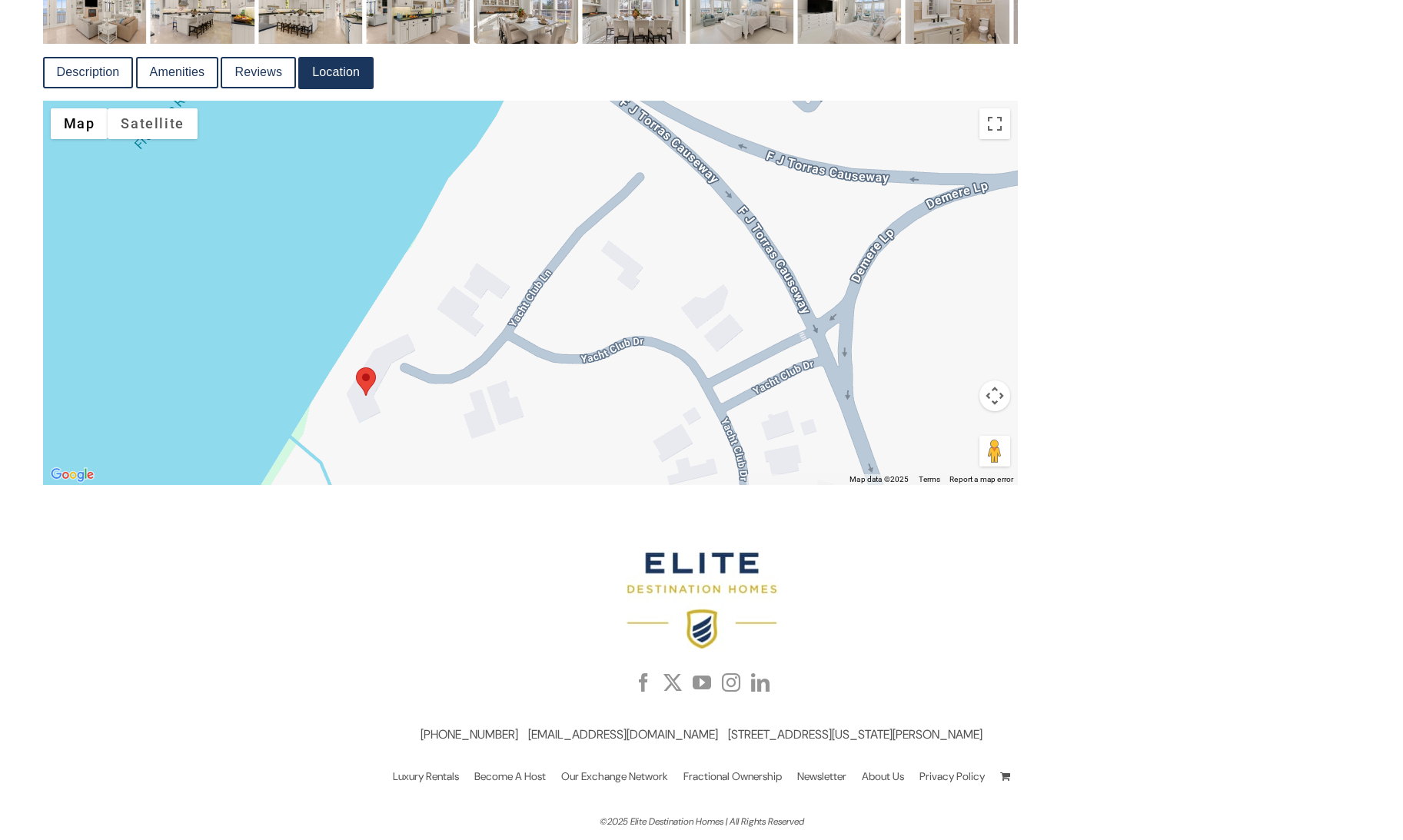
drag, startPoint x: 922, startPoint y: 260, endPoint x: 778, endPoint y: 414, distance: 210.8
click at [778, 414] on div "Loading..." at bounding box center [530, 293] width 976 height 385
click at [991, 393] on button "Map camera controls" at bounding box center [995, 396] width 31 height 31
click at [951, 429] on button "Zoom out" at bounding box center [956, 434] width 31 height 31
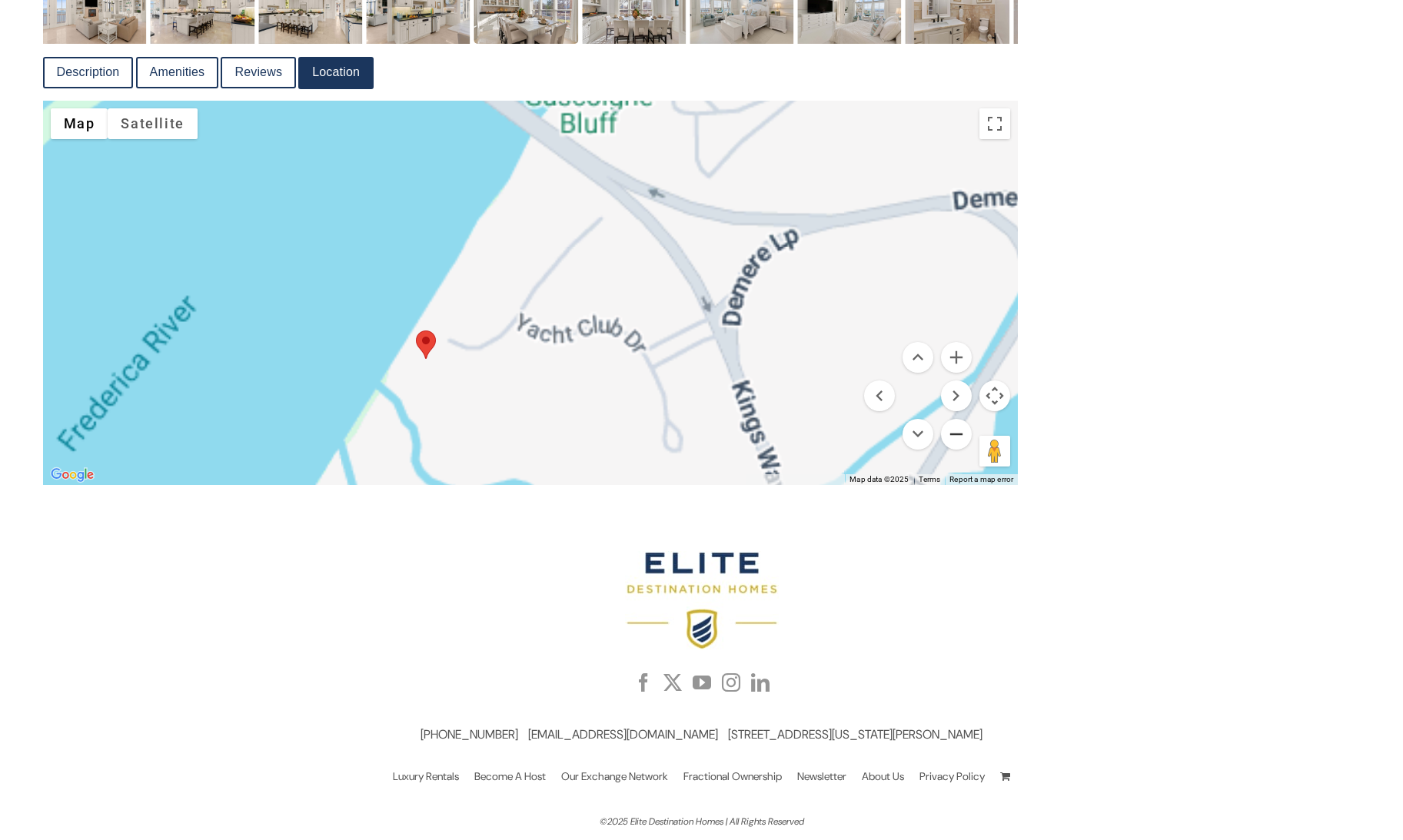
click at [951, 429] on button "Zoom out" at bounding box center [956, 434] width 31 height 31
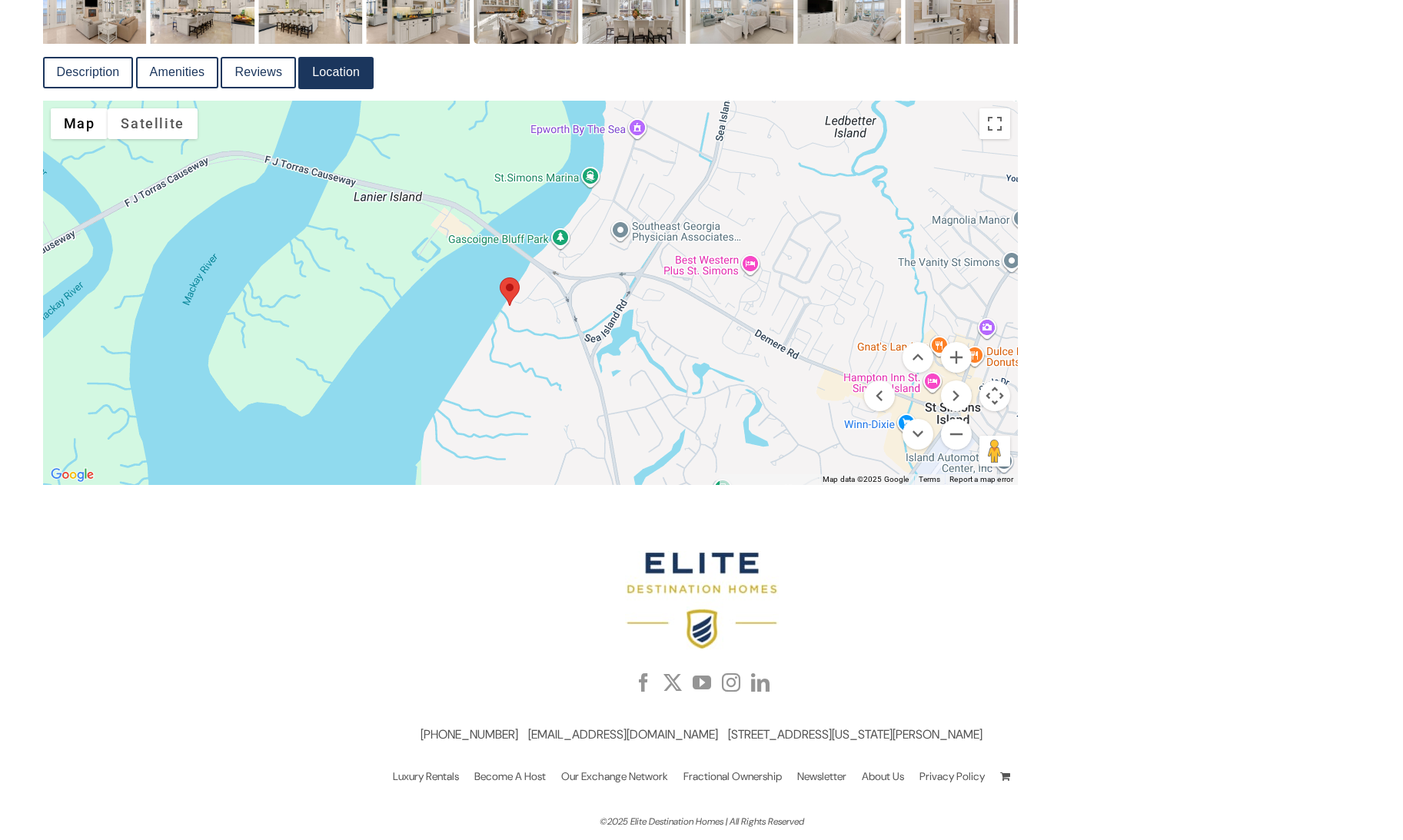
click at [534, 241] on div "Loading..." at bounding box center [530, 293] width 976 height 385
